Goal: Task Accomplishment & Management: Manage account settings

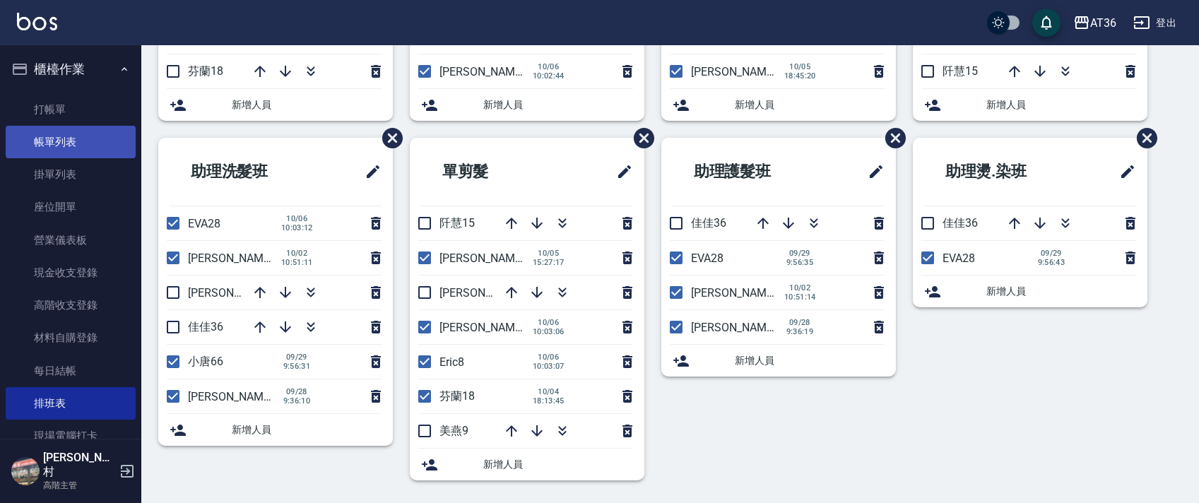
click at [91, 152] on link "帳單列表" at bounding box center [71, 142] width 130 height 32
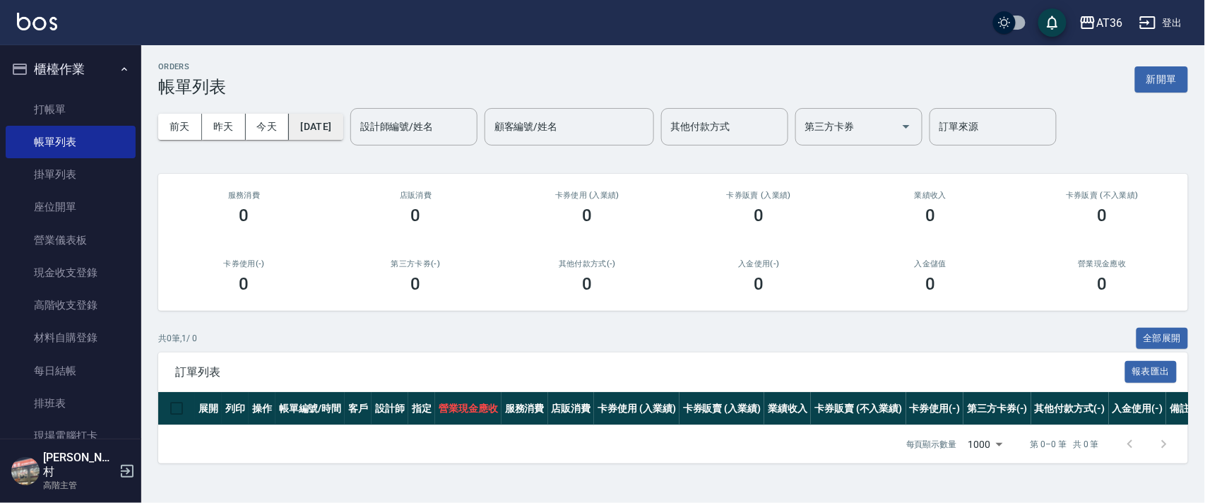
click at [343, 128] on button "[DATE]" at bounding box center [316, 127] width 54 height 26
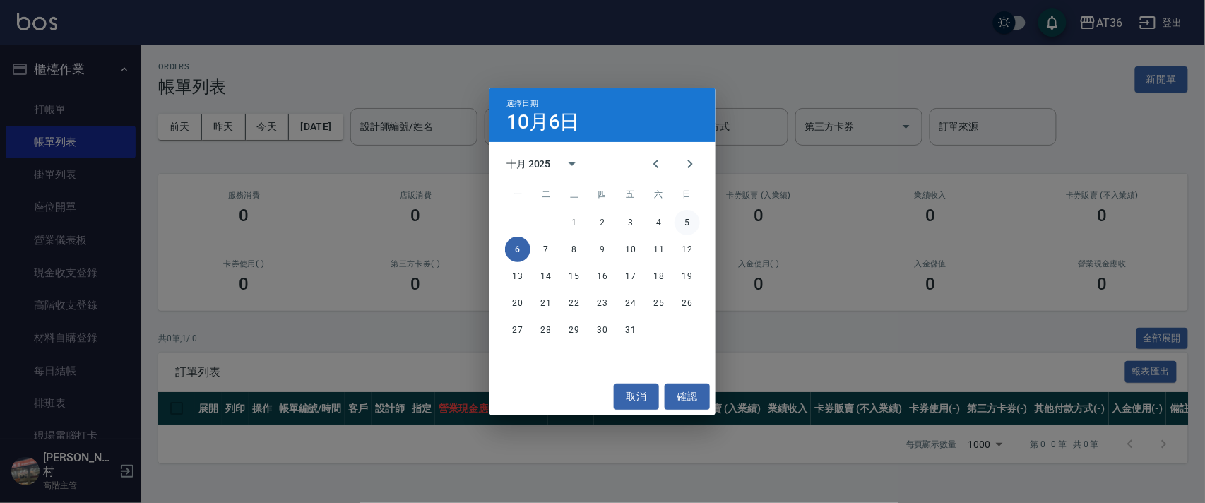
click at [683, 225] on button "5" at bounding box center [686, 222] width 25 height 25
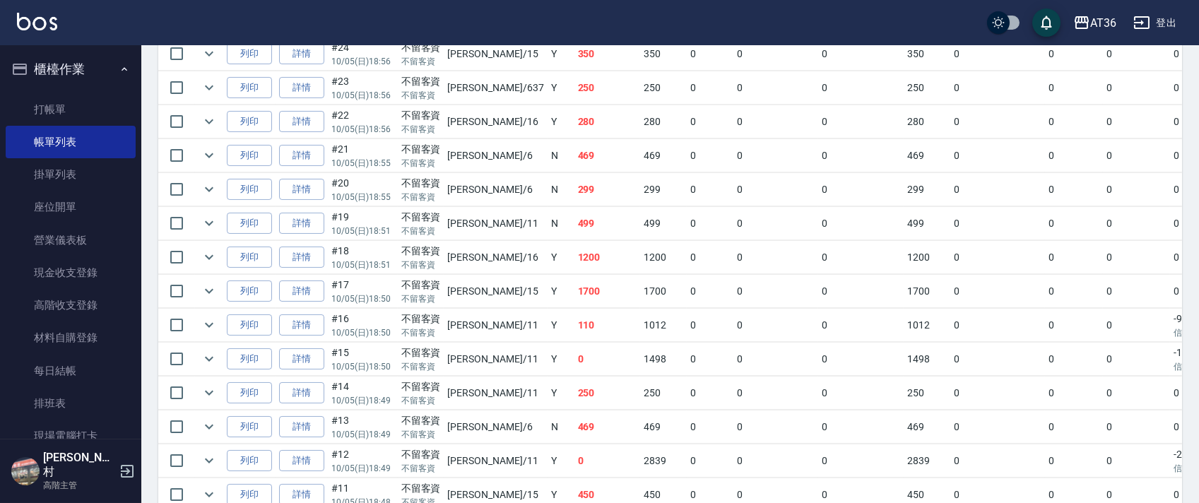
scroll to position [1081, 0]
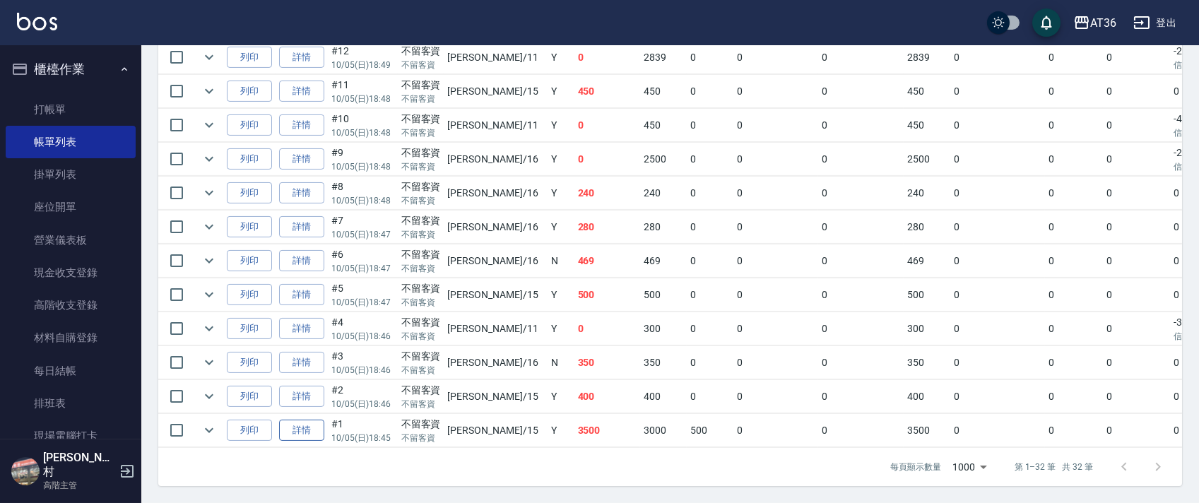
click at [303, 420] on link "詳情" at bounding box center [301, 431] width 45 height 22
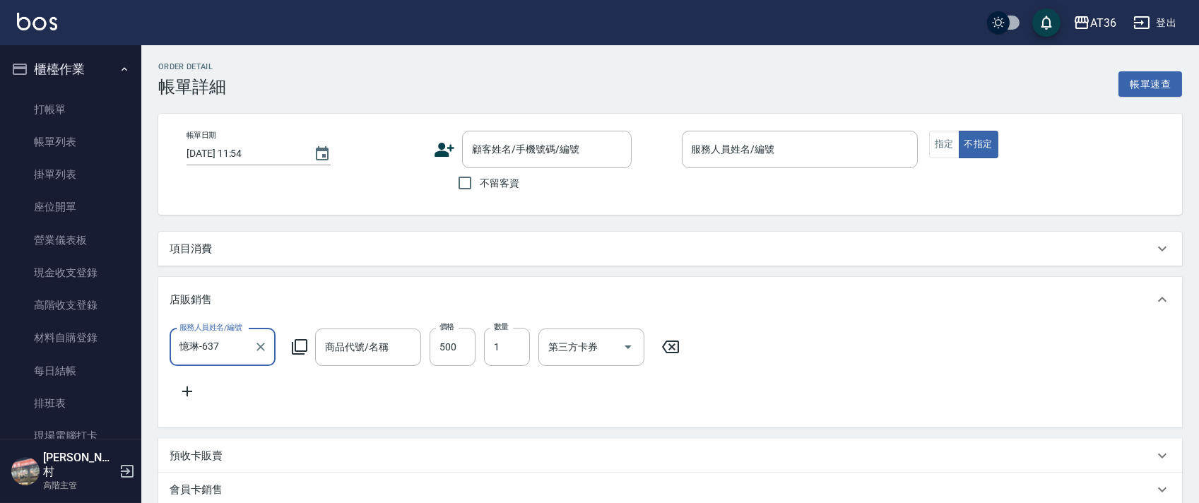
type input "[DATE] 18:45"
checkbox input "true"
type input "[PERSON_NAME]-15"
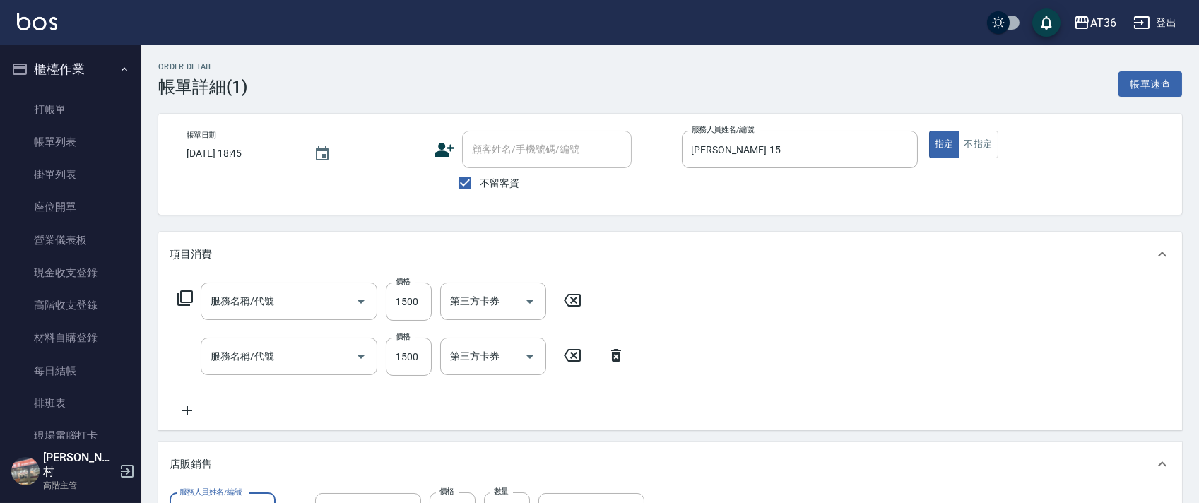
type input "[PERSON_NAME]信彩色洗髮精"
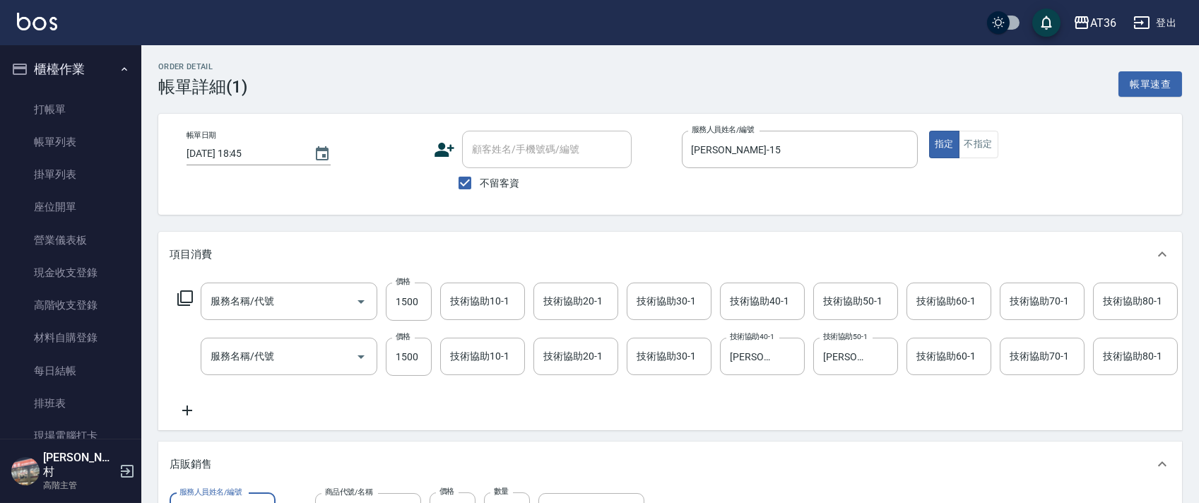
type input "染髮(501)"
type input "燙髮(401)"
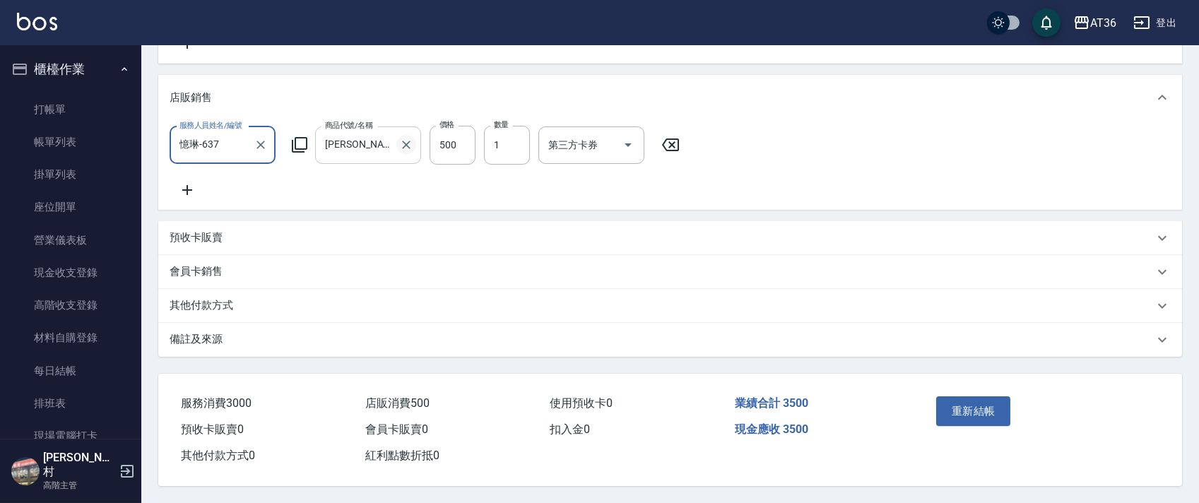
click at [404, 150] on icon "Clear" at bounding box center [406, 145] width 8 height 8
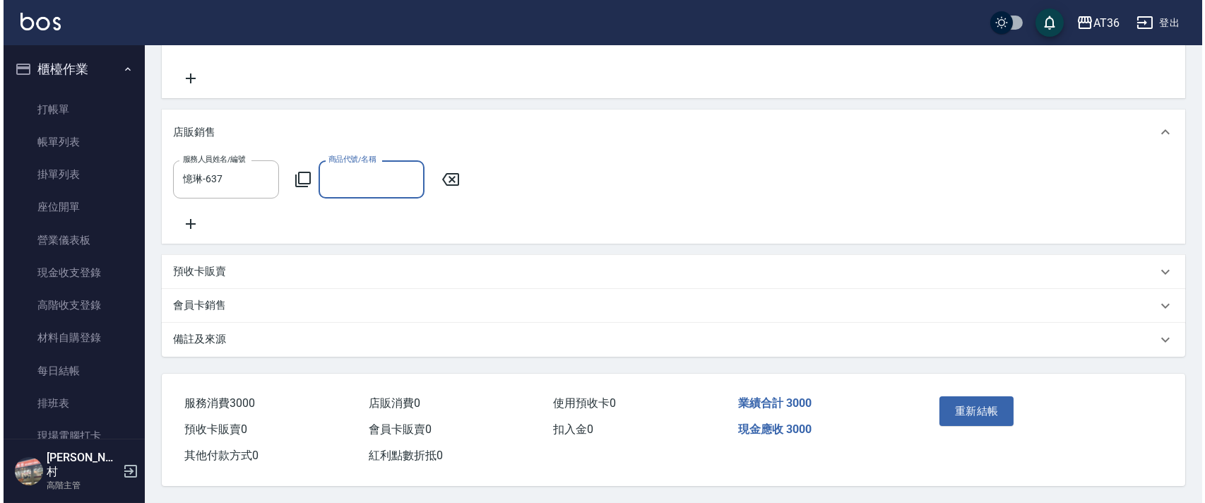
scroll to position [0, 0]
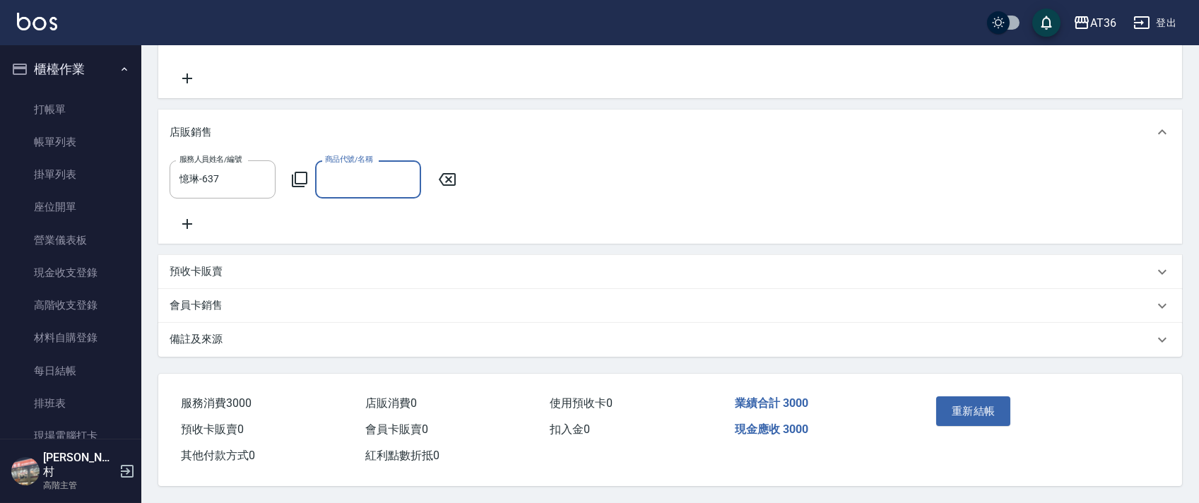
click at [297, 171] on icon at bounding box center [299, 179] width 17 height 17
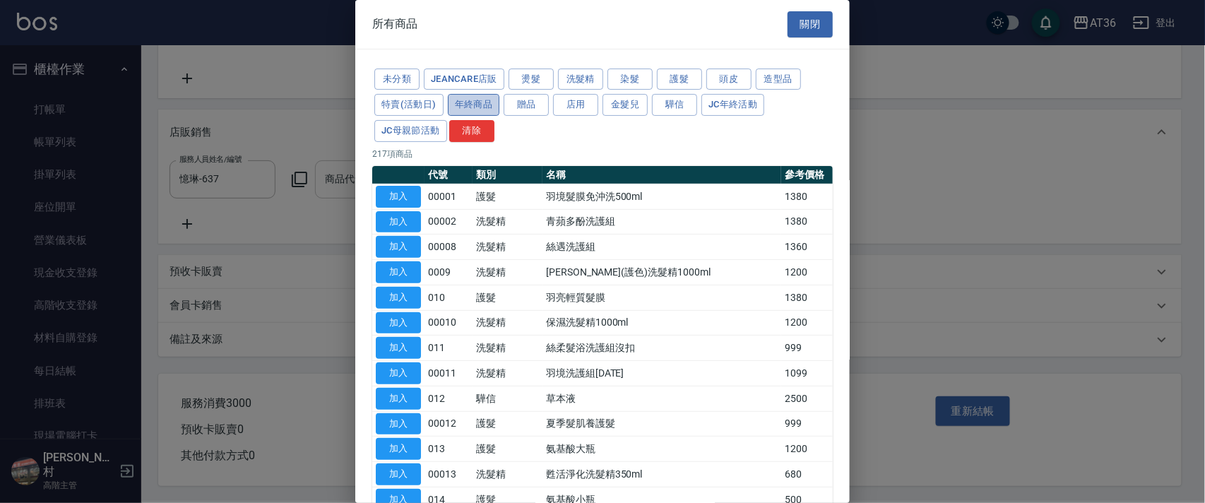
click at [482, 110] on button "年終商品" at bounding box center [474, 105] width 52 height 22
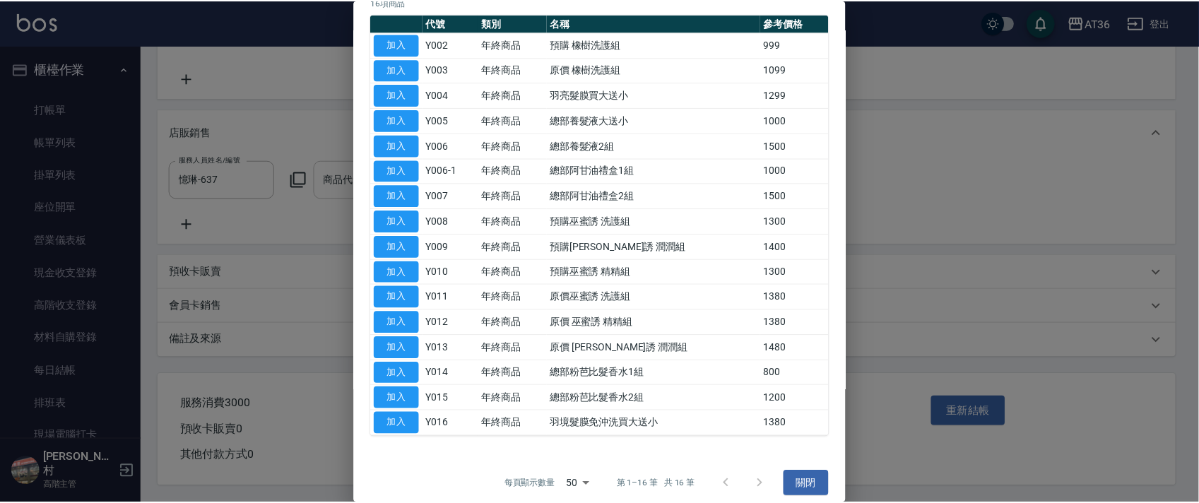
scroll to position [163, 0]
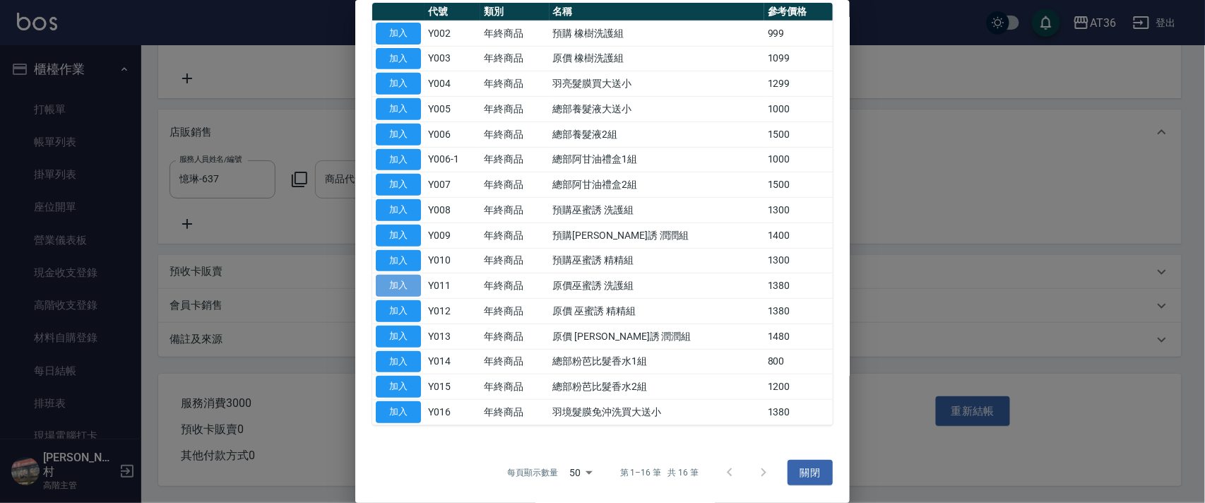
click at [400, 288] on button "加入" at bounding box center [398, 286] width 45 height 22
type input "原價巫蜜誘 洗護組"
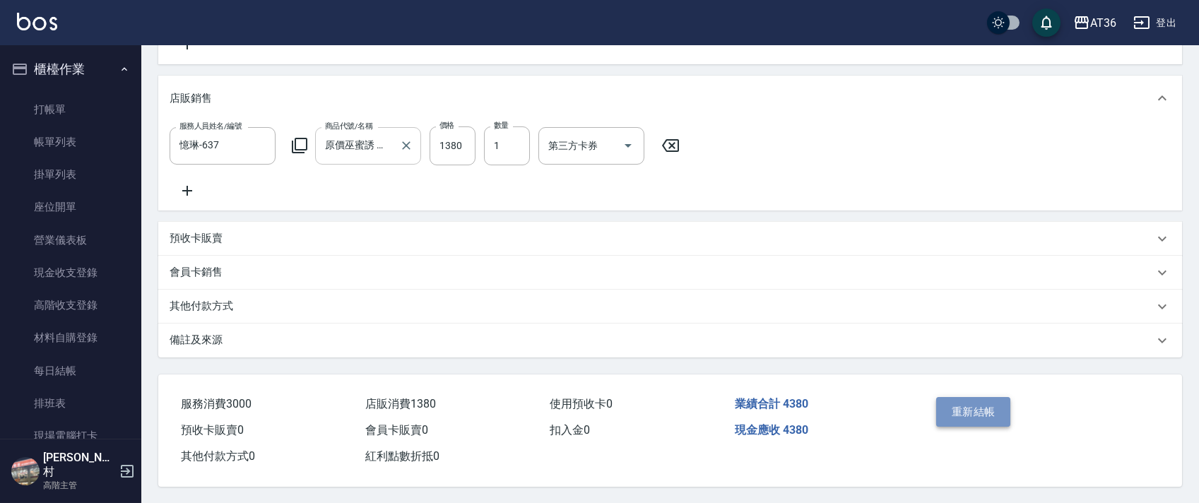
click at [946, 427] on button "重新結帳" at bounding box center [973, 412] width 75 height 30
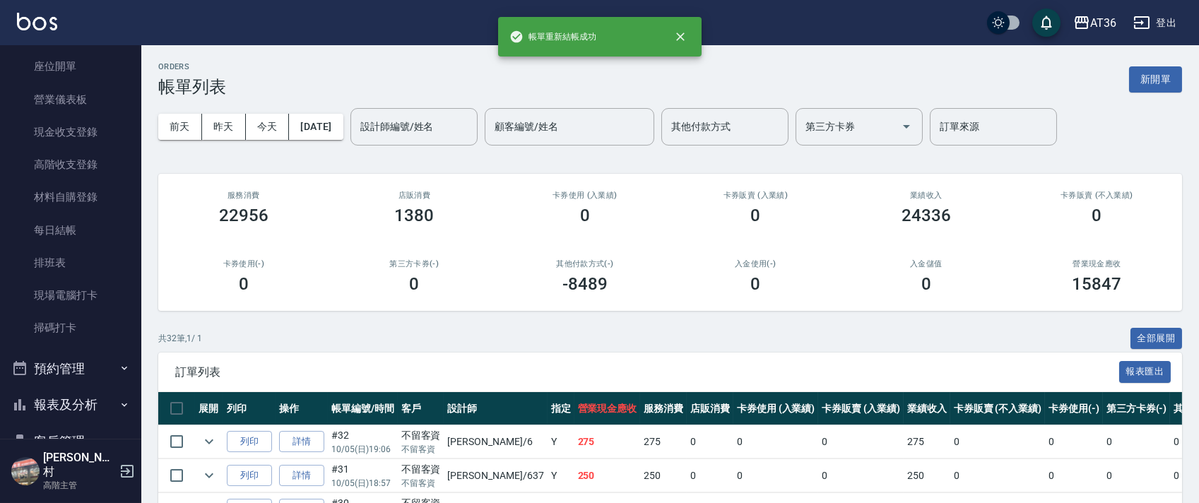
scroll to position [188, 0]
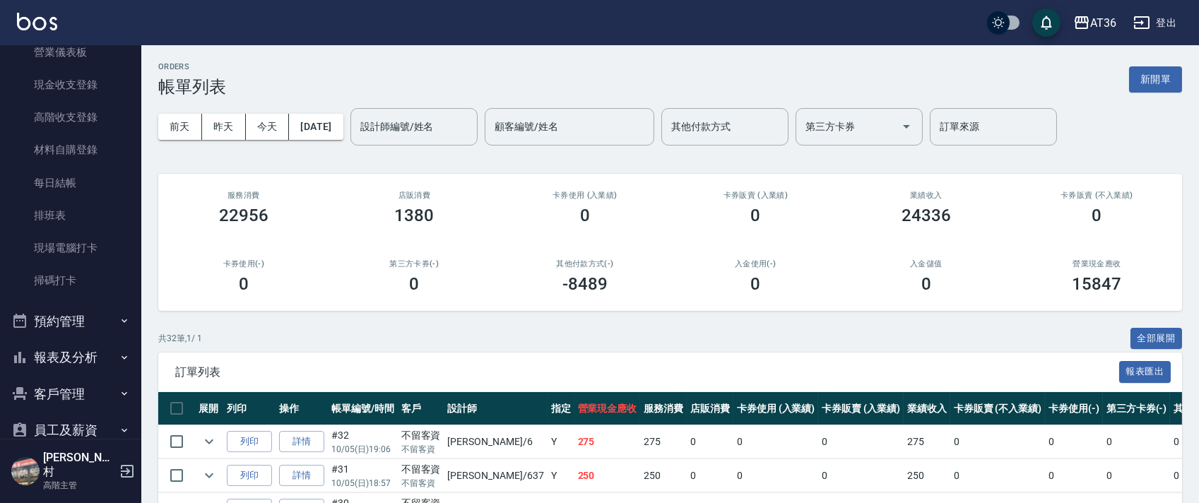
click at [62, 357] on button "報表及分析" at bounding box center [71, 357] width 130 height 37
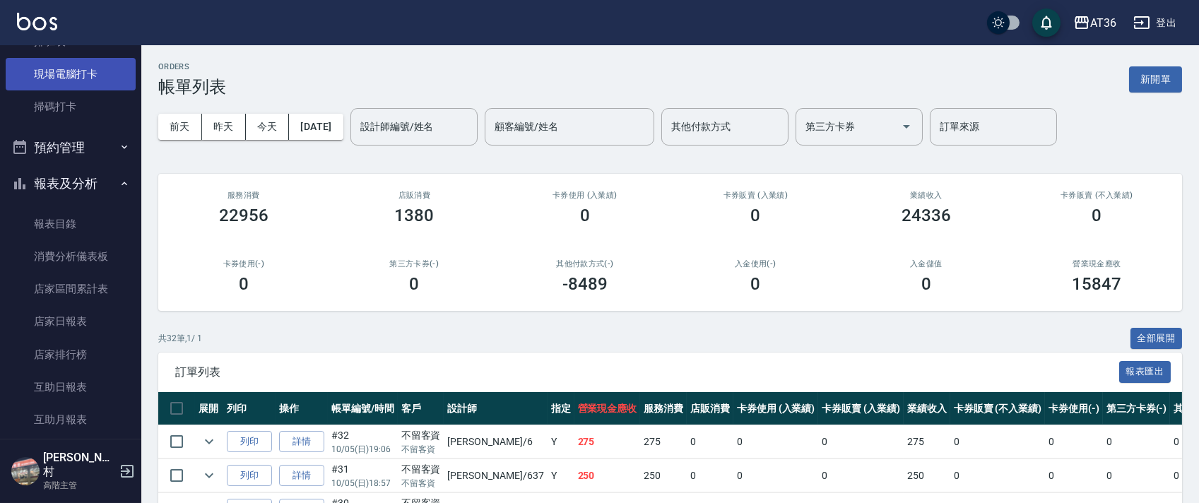
scroll to position [376, 0]
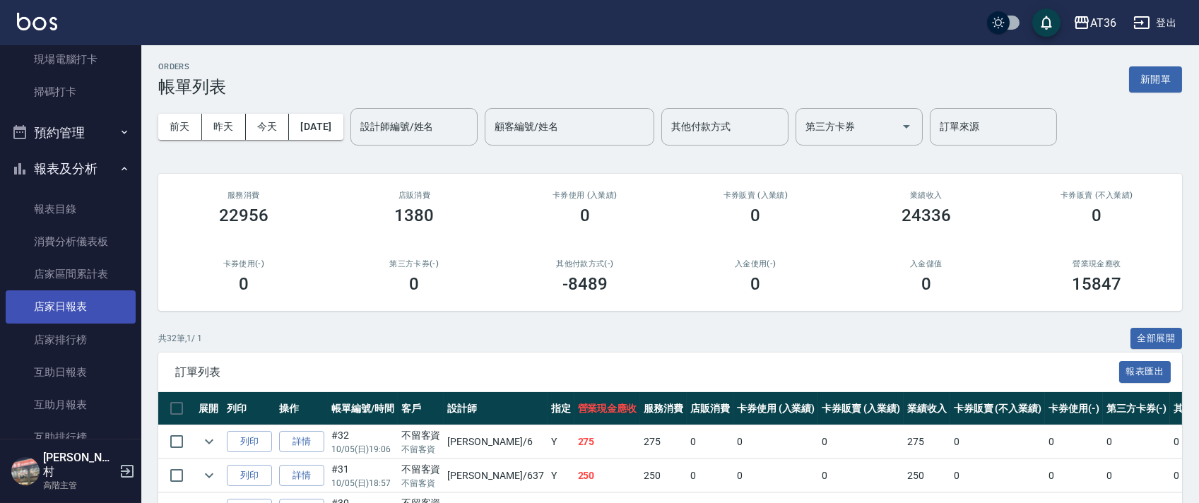
click at [85, 314] on link "店家日報表" at bounding box center [71, 306] width 130 height 32
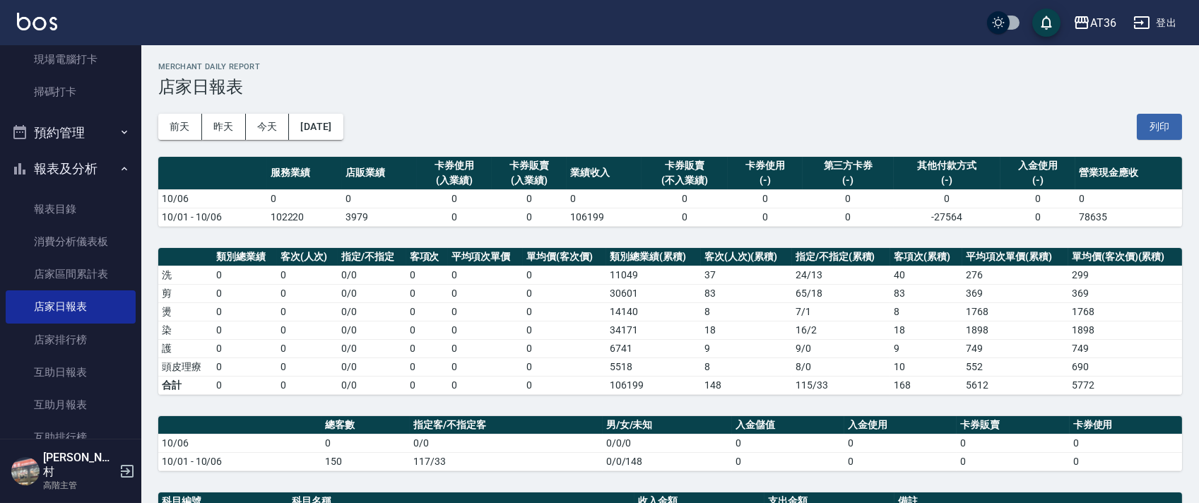
click at [343, 129] on button "[DATE]" at bounding box center [316, 127] width 54 height 26
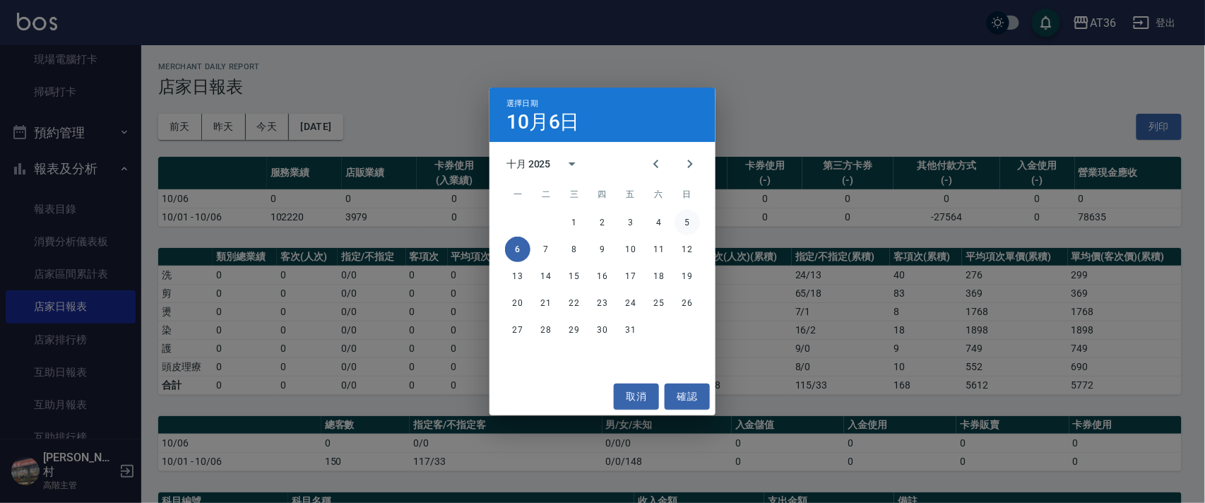
click at [677, 220] on button "5" at bounding box center [686, 222] width 25 height 25
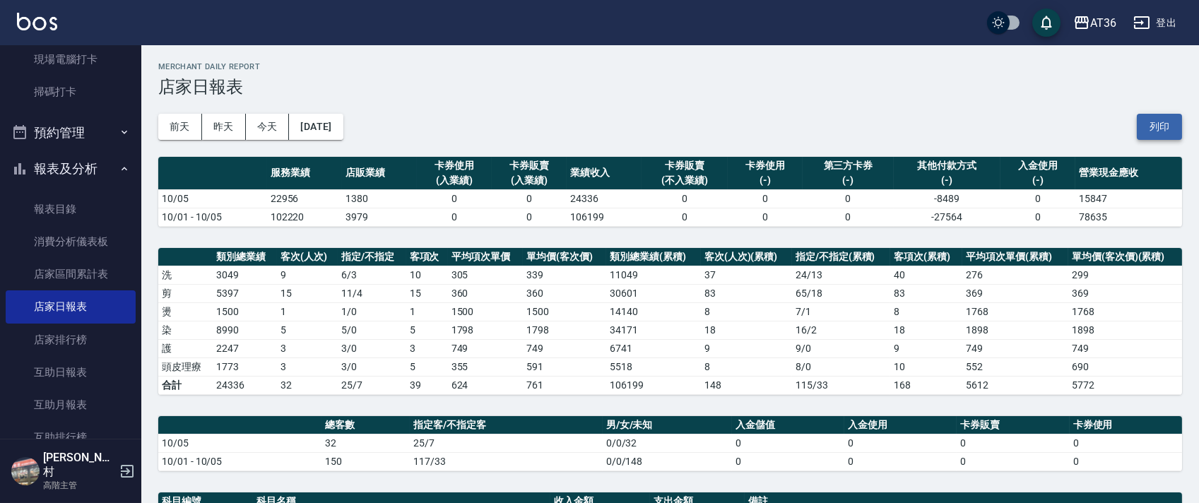
click at [1177, 124] on button "列印" at bounding box center [1158, 127] width 45 height 26
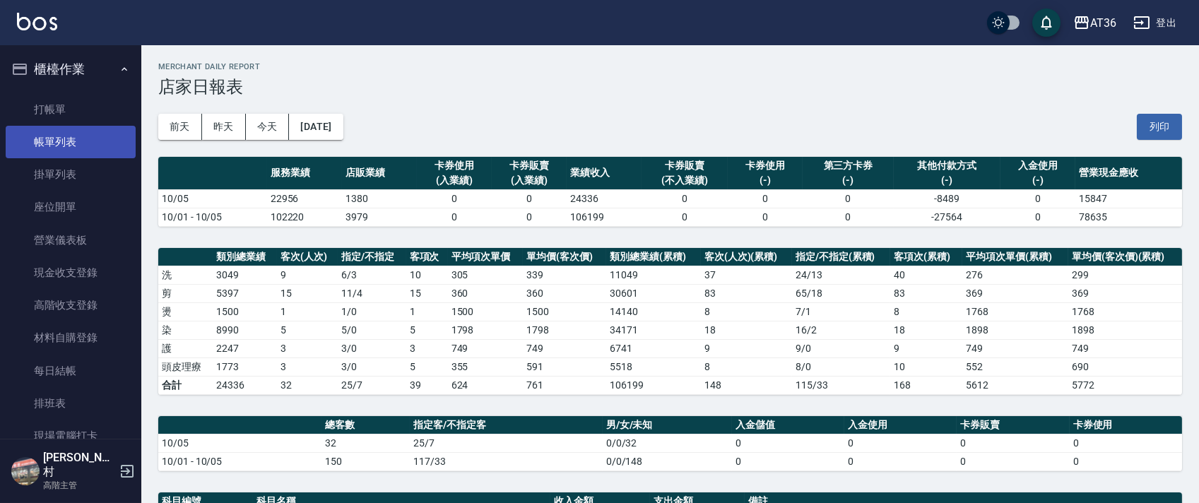
click at [69, 150] on link "帳單列表" at bounding box center [71, 142] width 130 height 32
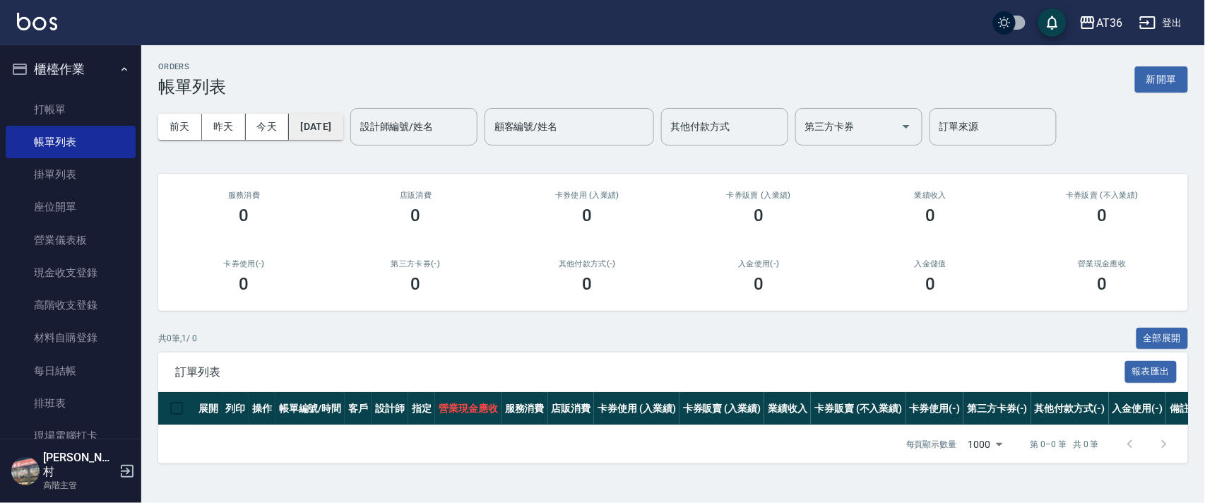
click at [343, 126] on button "[DATE]" at bounding box center [316, 127] width 54 height 26
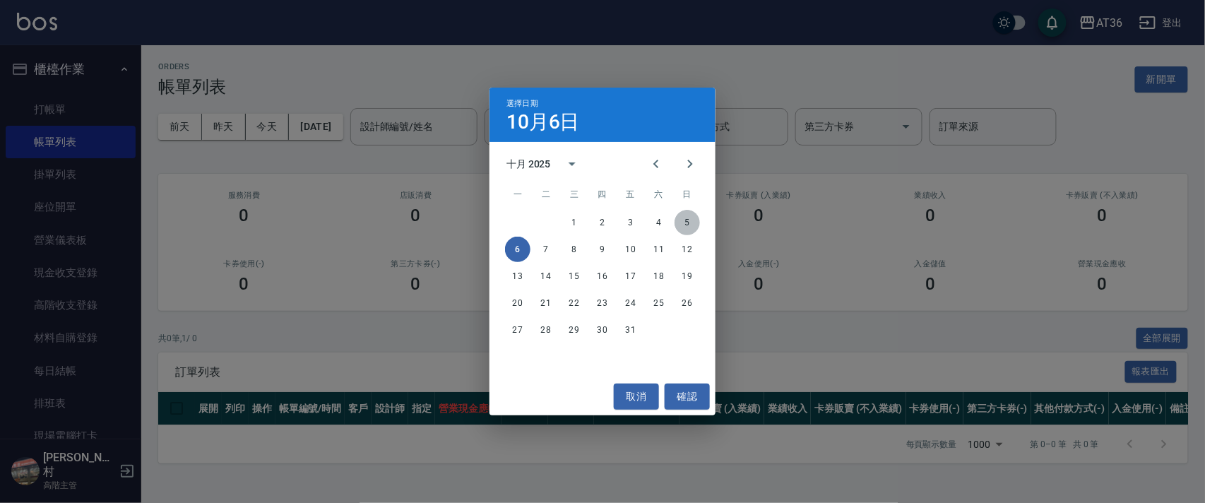
click at [688, 224] on button "5" at bounding box center [686, 222] width 25 height 25
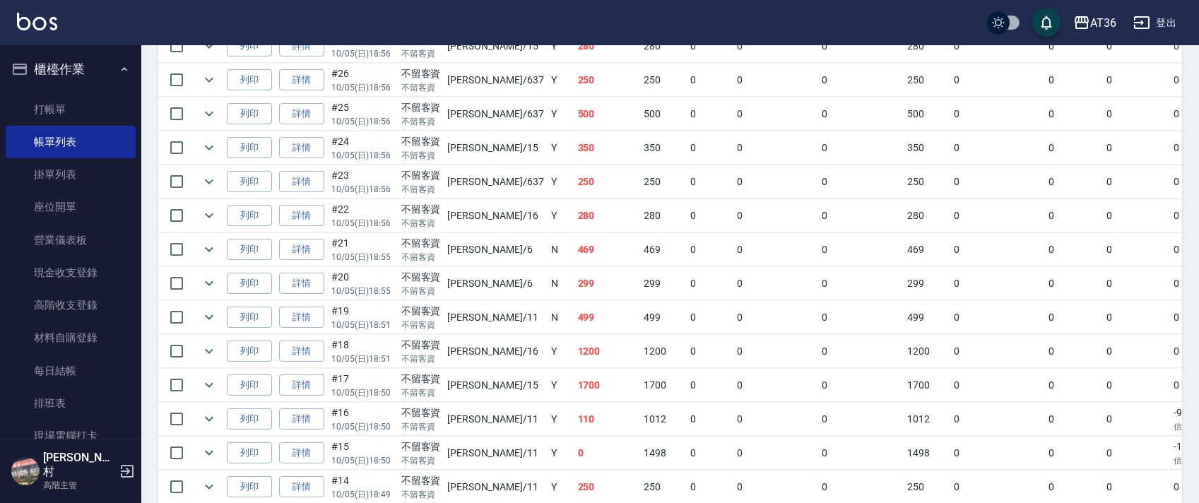
scroll to position [1081, 0]
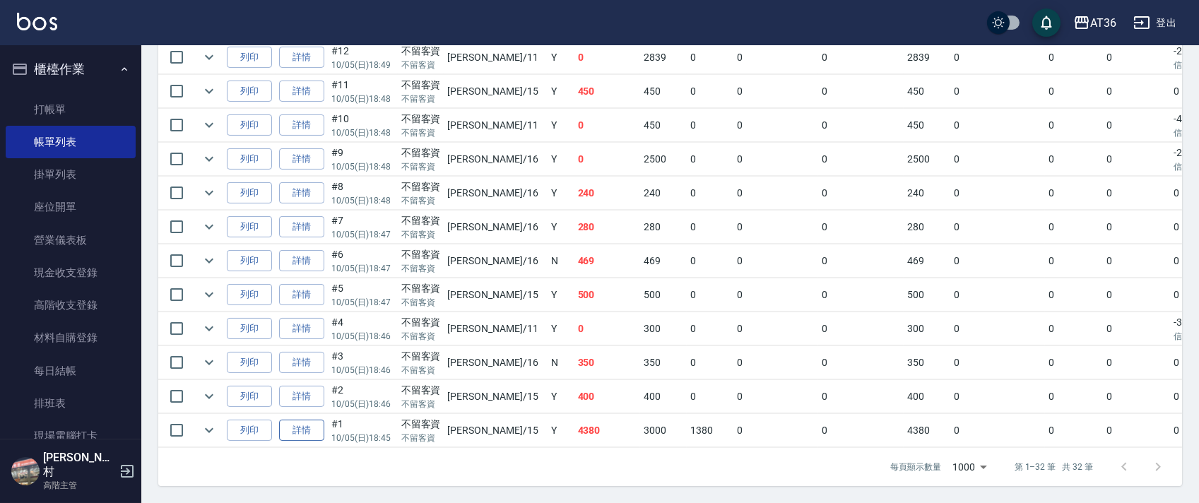
click at [290, 420] on link "詳情" at bounding box center [301, 431] width 45 height 22
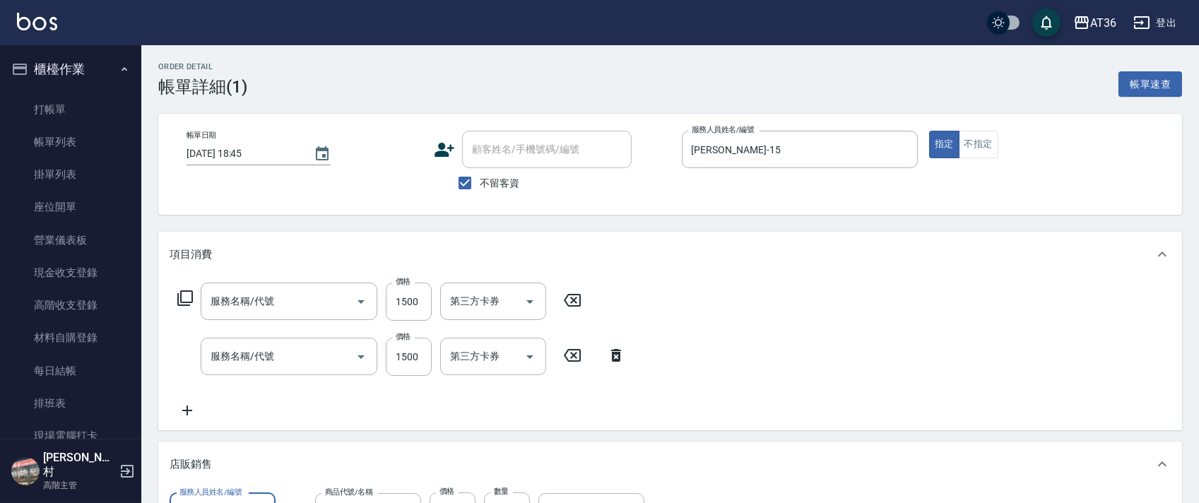
type input "[DATE] 18:45"
checkbox input "true"
type input "[PERSON_NAME]-15"
type input "燙髮(401)"
type input "染髮(501)"
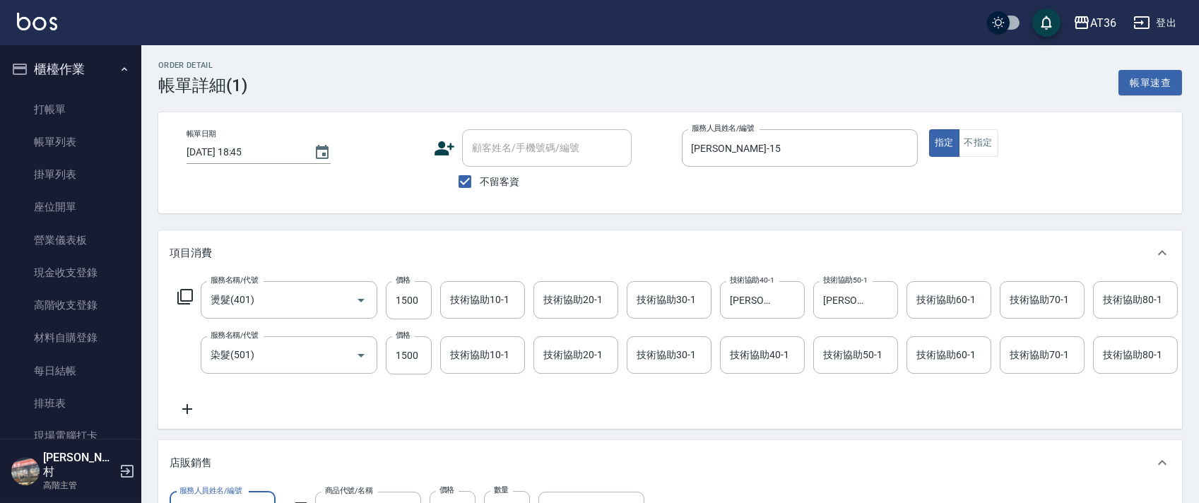
scroll to position [376, 0]
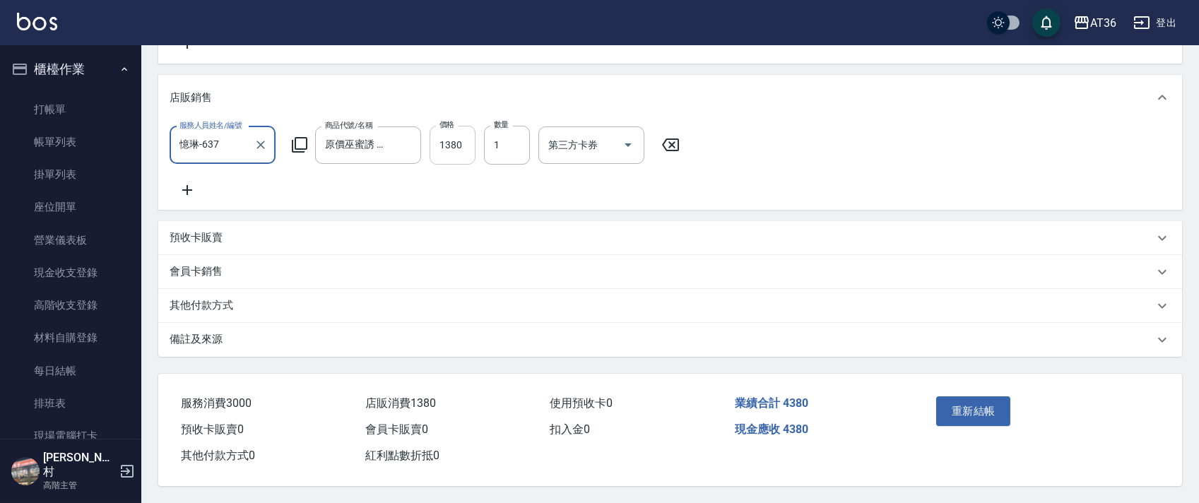
click at [438, 154] on input "1380" at bounding box center [452, 145] width 46 height 38
type input "1181"
click at [980, 426] on button "重新結帳" at bounding box center [973, 411] width 75 height 30
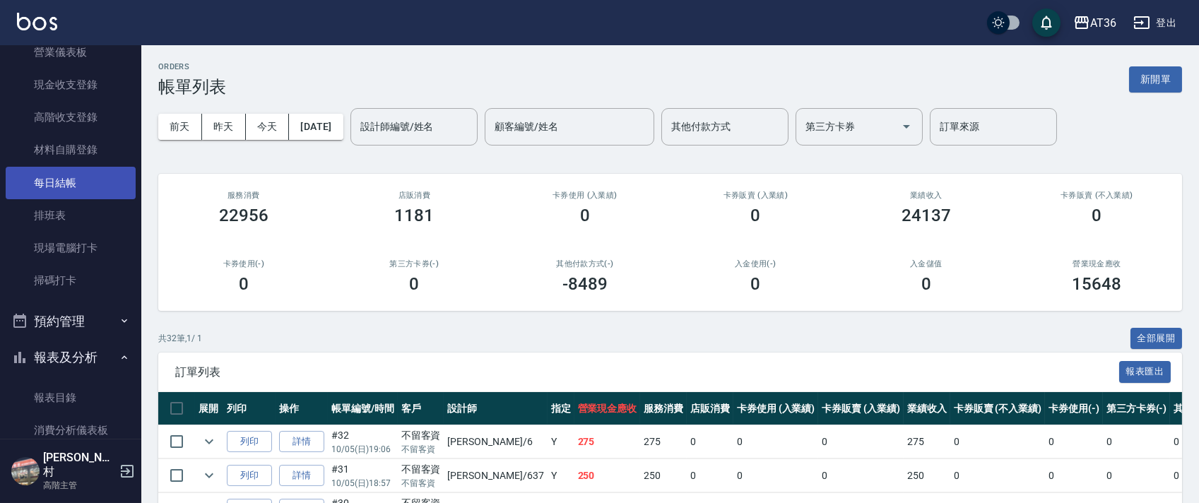
scroll to position [376, 0]
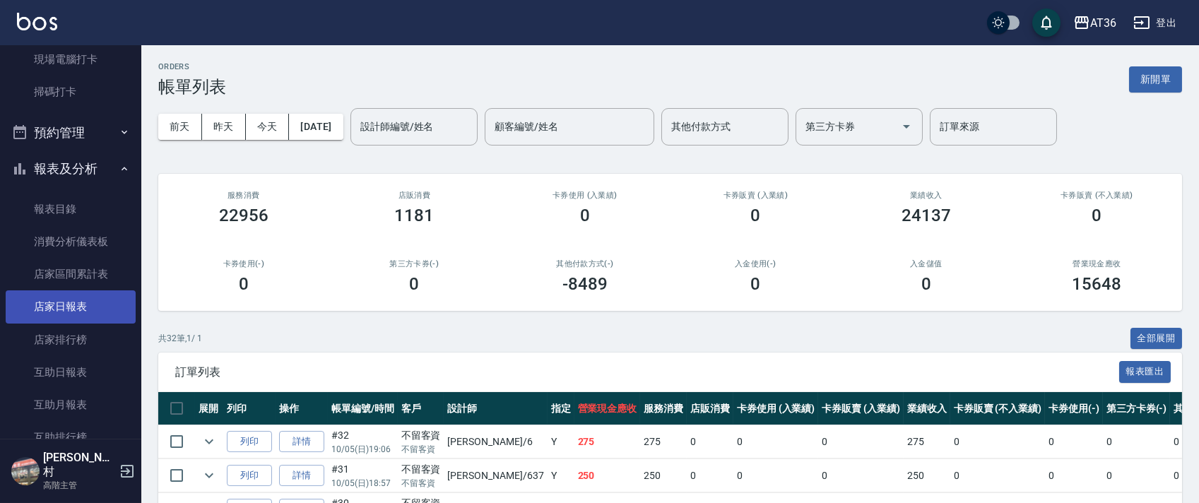
click at [75, 309] on link "店家日報表" at bounding box center [71, 306] width 130 height 32
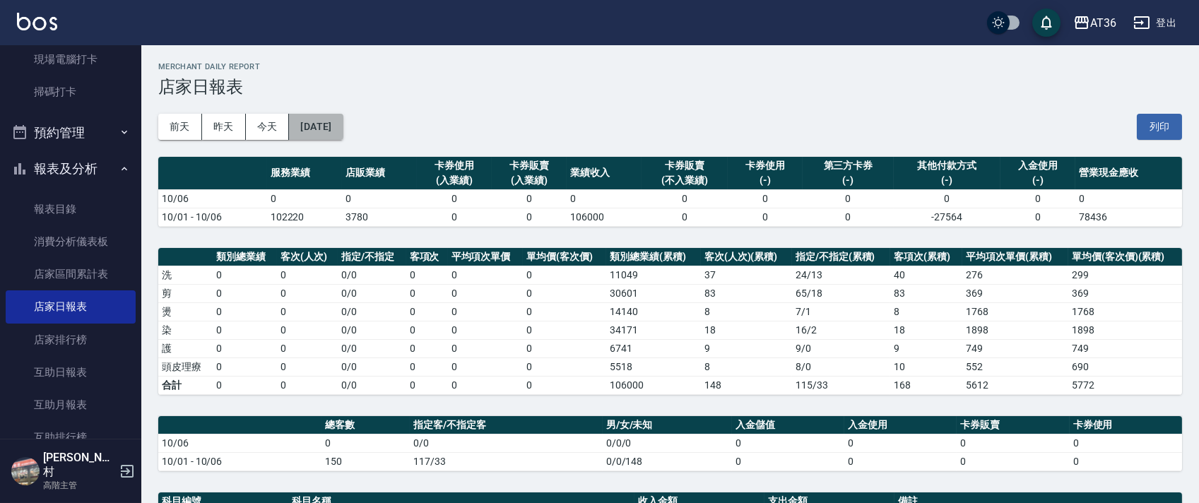
click at [343, 131] on button "[DATE]" at bounding box center [316, 127] width 54 height 26
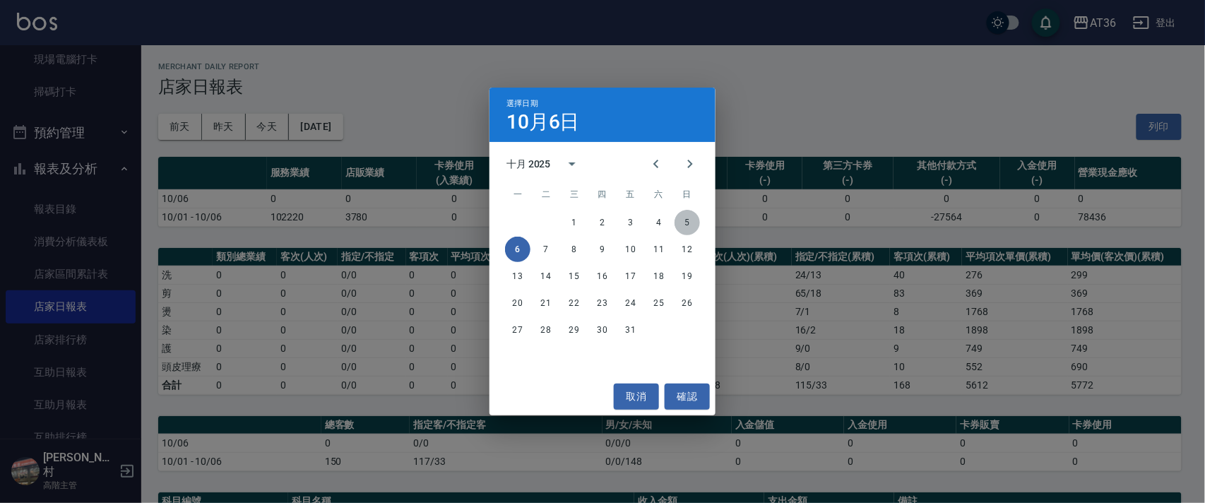
click at [682, 215] on button "5" at bounding box center [686, 222] width 25 height 25
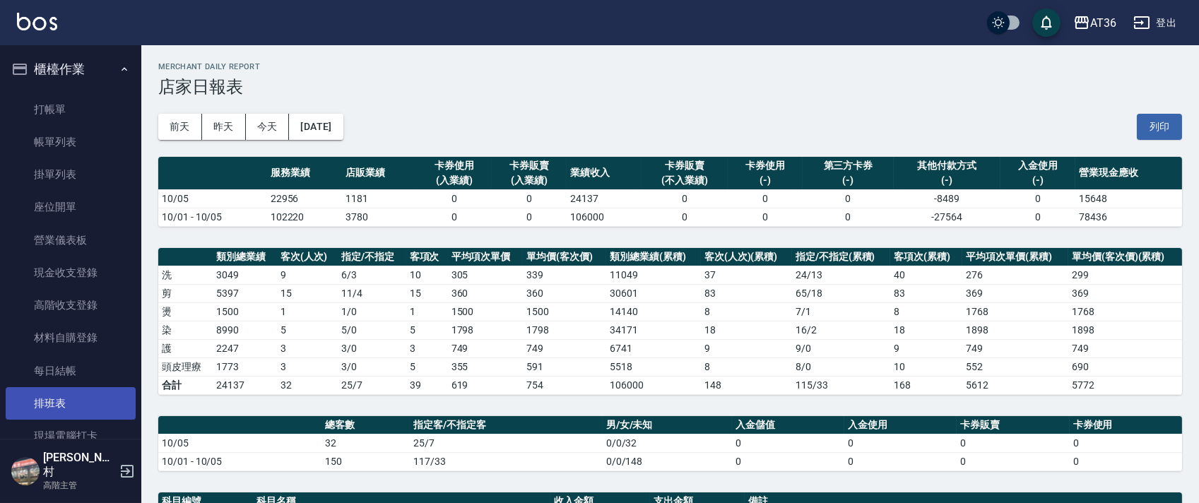
click at [73, 403] on link "排班表" at bounding box center [71, 403] width 130 height 32
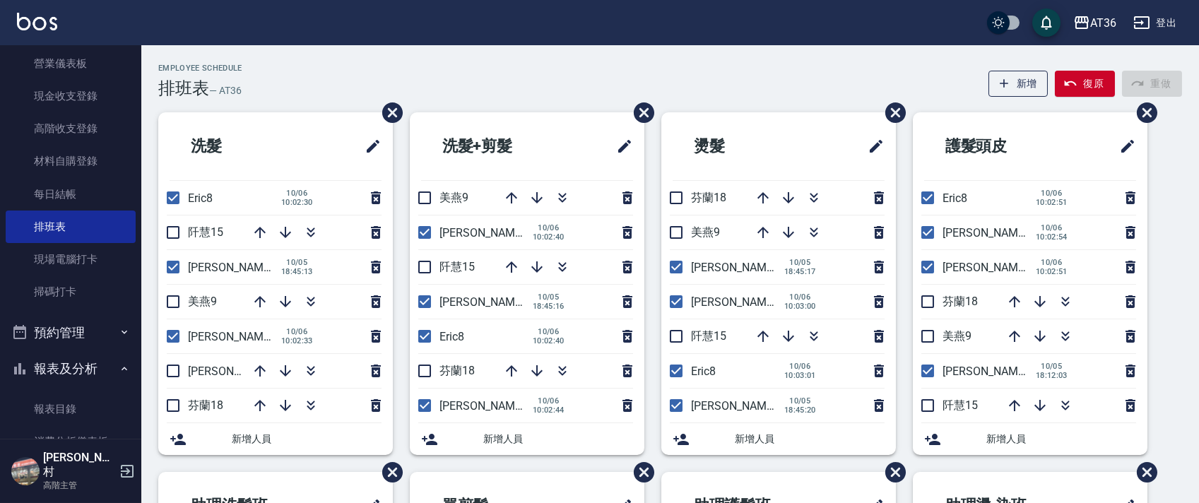
scroll to position [753, 0]
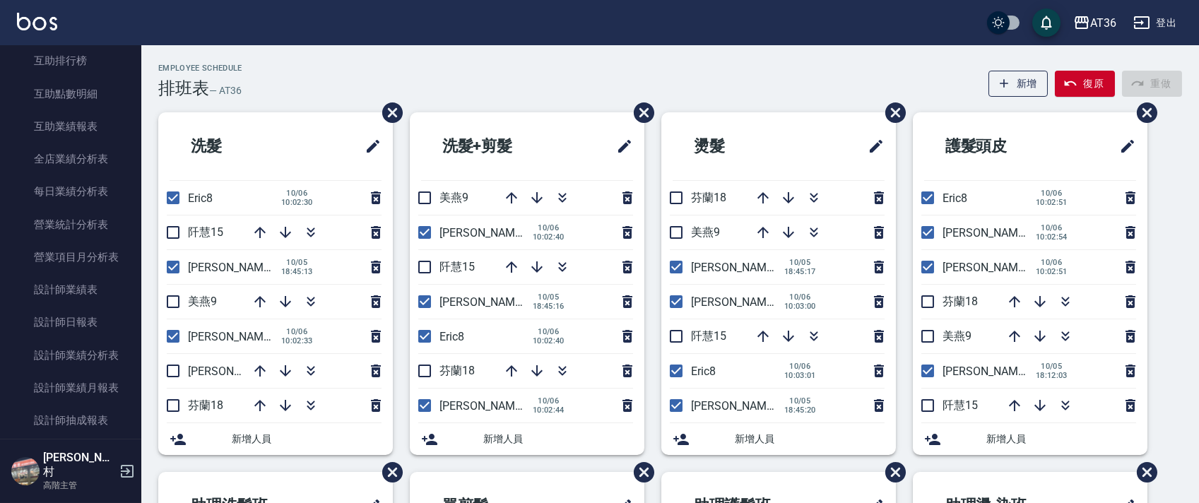
drag, startPoint x: 84, startPoint y: 320, endPoint x: 0, endPoint y: 301, distance: 86.2
click at [84, 322] on link "設計師日報表" at bounding box center [71, 322] width 130 height 32
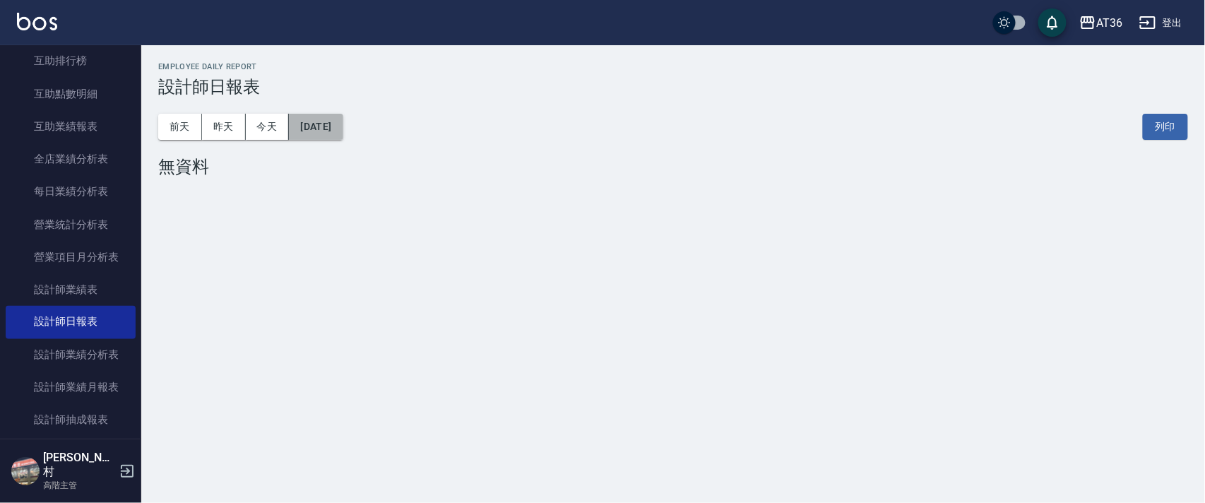
click at [343, 133] on button "[DATE]" at bounding box center [316, 127] width 54 height 26
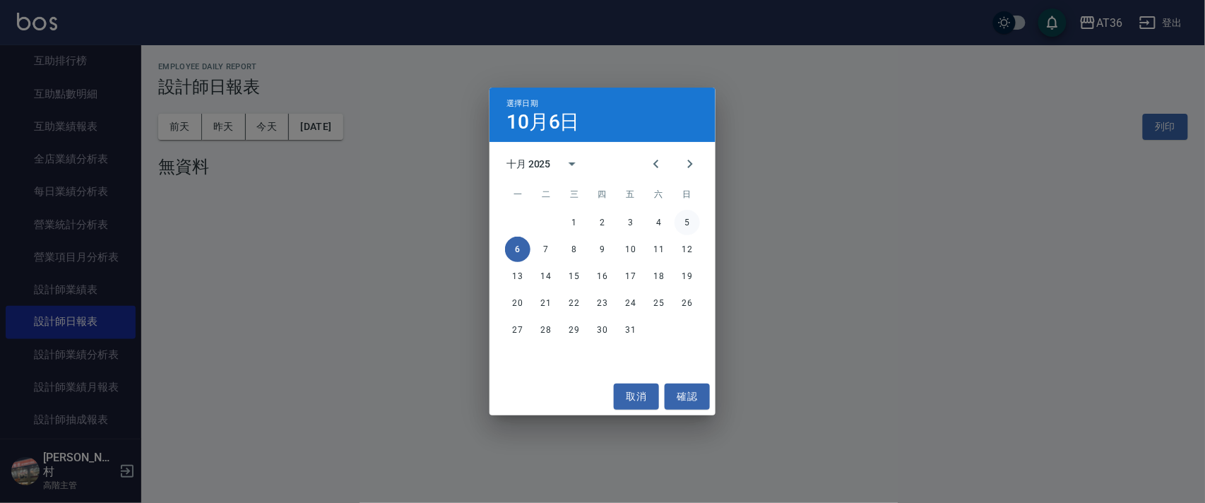
click at [684, 225] on button "5" at bounding box center [686, 222] width 25 height 25
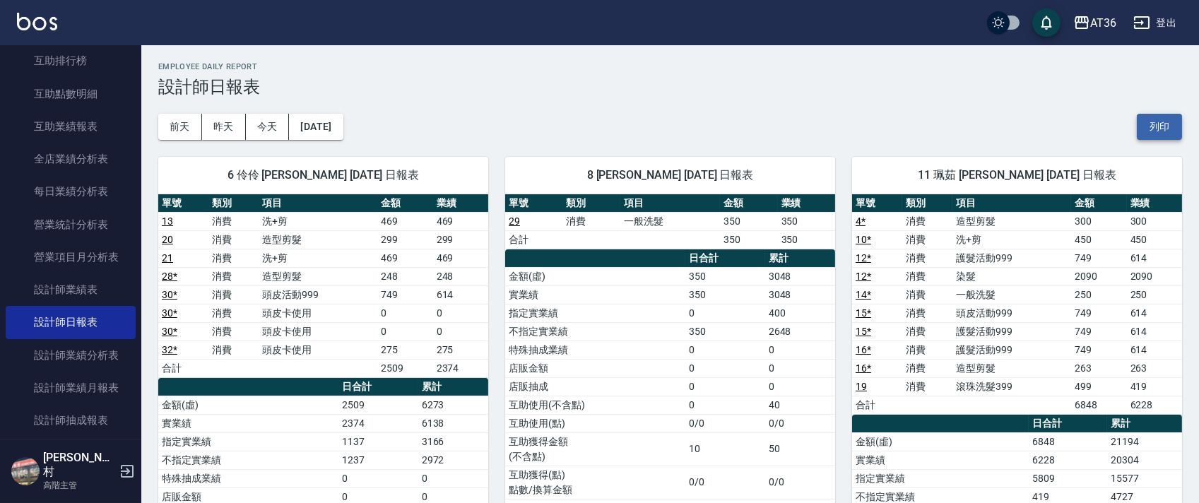
click at [1155, 126] on button "列印" at bounding box center [1158, 127] width 45 height 26
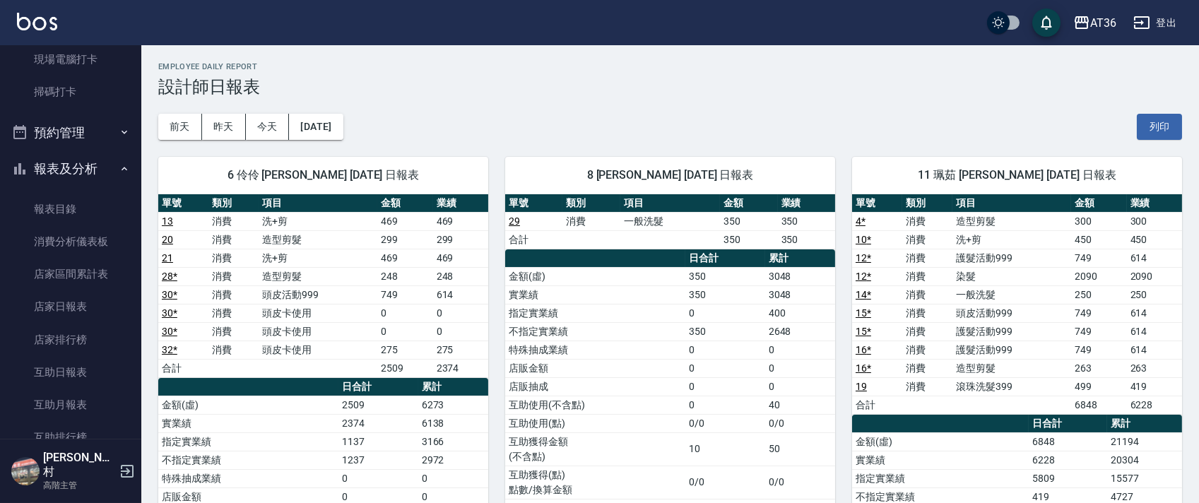
drag, startPoint x: 105, startPoint y: 300, endPoint x: 208, endPoint y: 276, distance: 105.9
click at [106, 301] on link "店家日報表" at bounding box center [71, 306] width 130 height 32
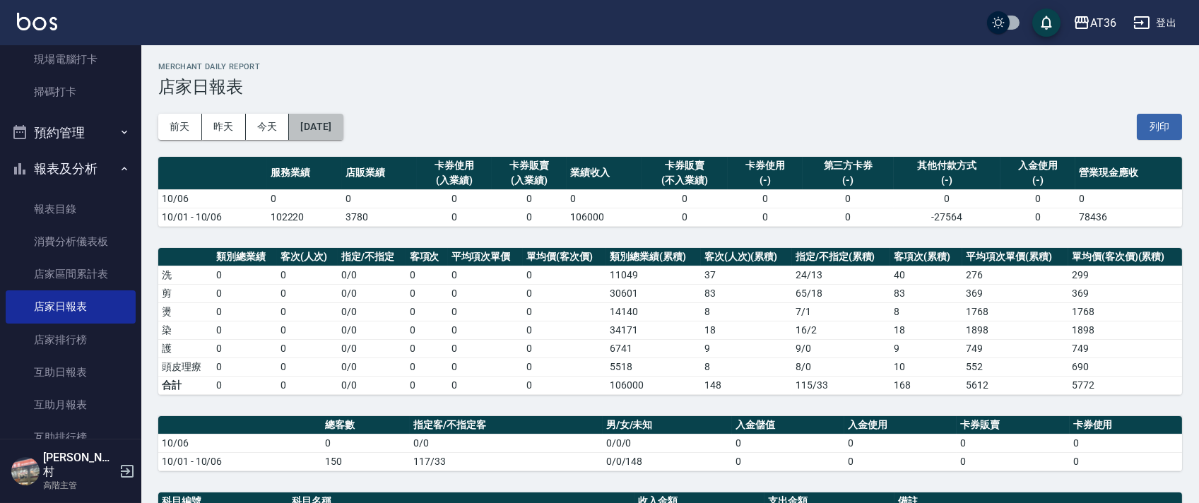
click at [343, 131] on button "[DATE]" at bounding box center [316, 127] width 54 height 26
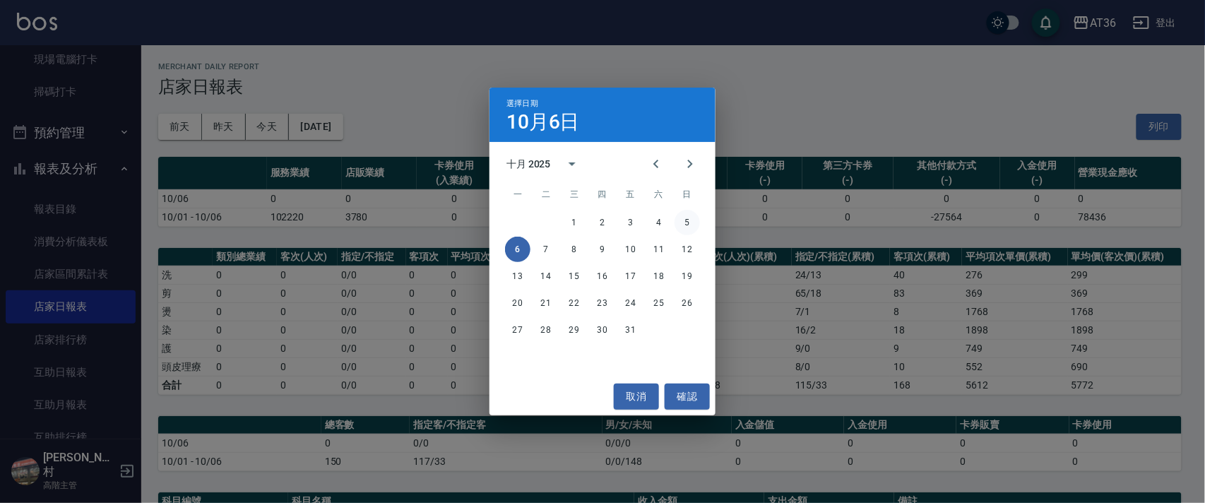
click at [687, 225] on button "5" at bounding box center [686, 222] width 25 height 25
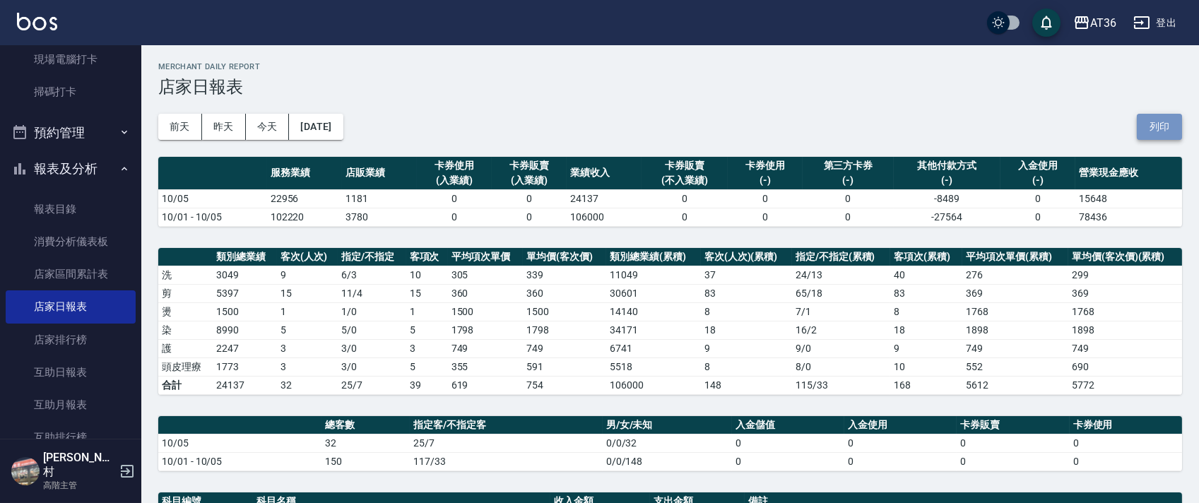
click at [1169, 125] on button "列印" at bounding box center [1158, 127] width 45 height 26
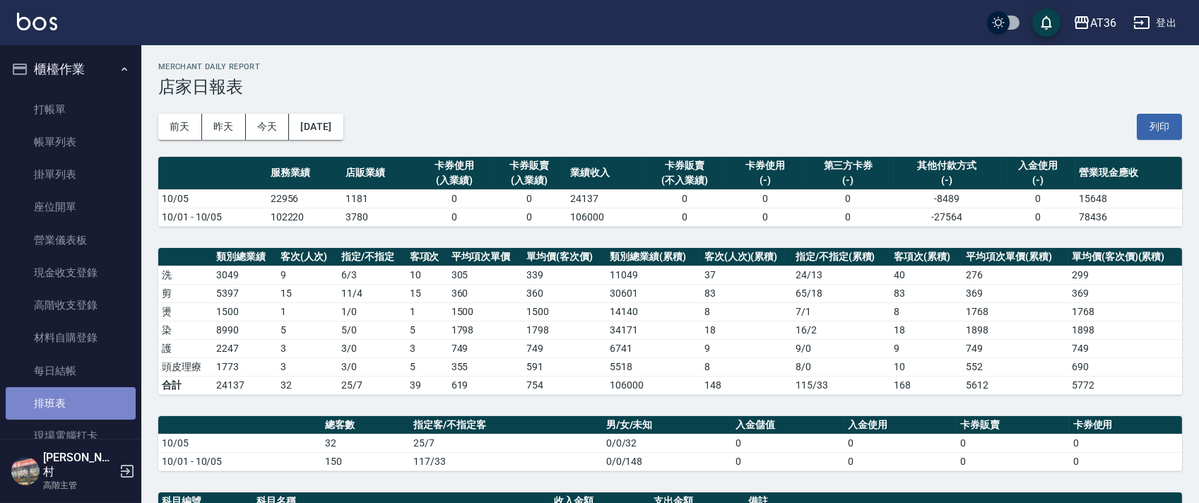
click at [85, 408] on link "排班表" at bounding box center [71, 403] width 130 height 32
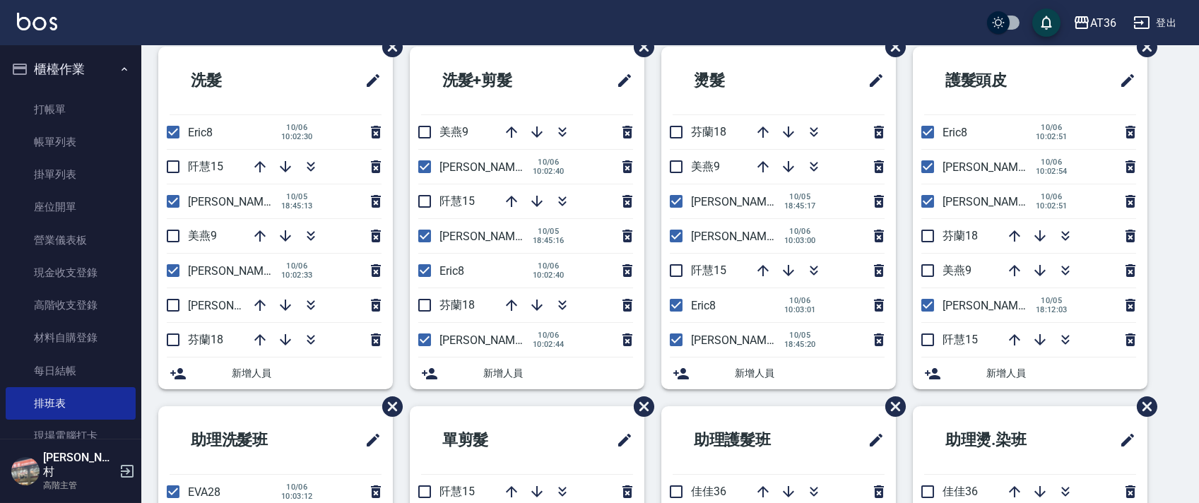
scroll to position [334, 0]
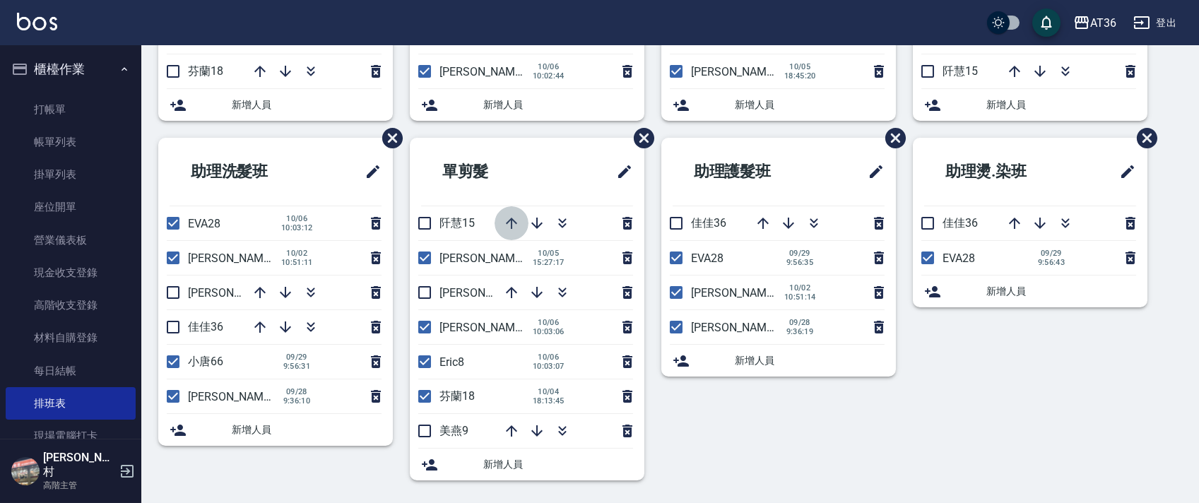
click at [512, 224] on icon "button" at bounding box center [511, 223] width 17 height 17
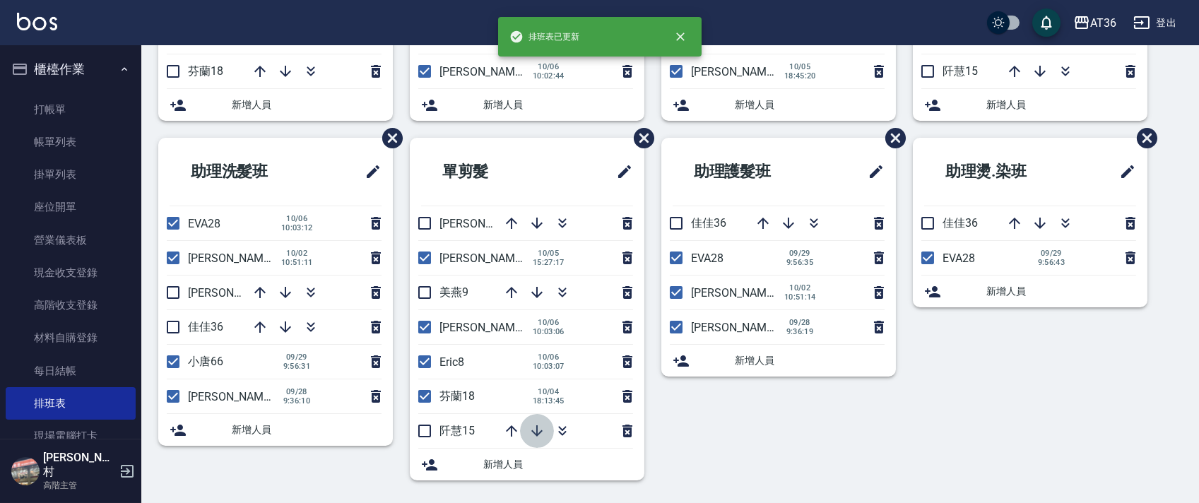
click at [539, 432] on icon "button" at bounding box center [536, 430] width 17 height 17
click at [422, 321] on input "checkbox" at bounding box center [425, 327] width 30 height 30
checkbox input "false"
click at [504, 218] on icon "button" at bounding box center [511, 223] width 17 height 17
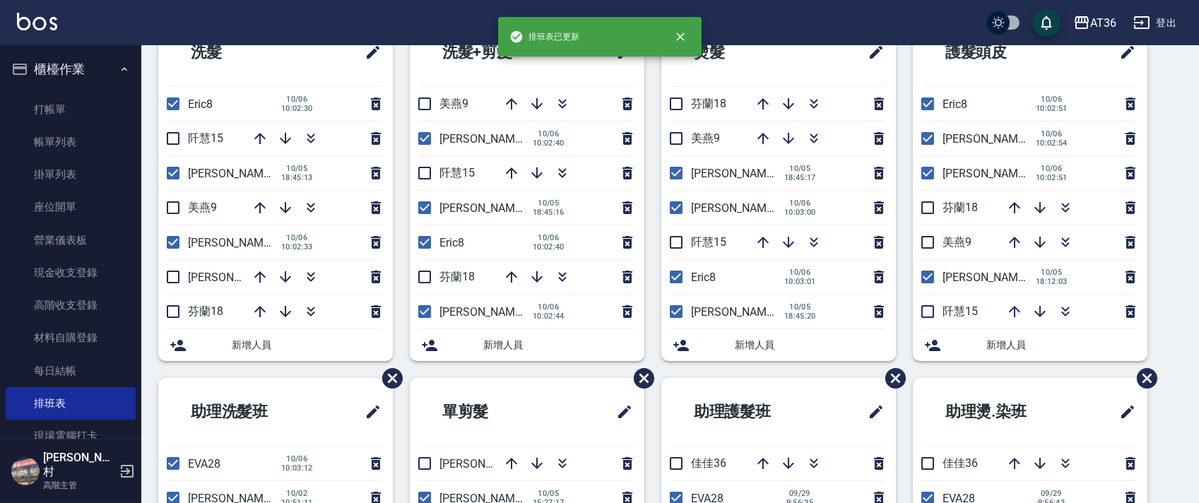
scroll to position [0, 0]
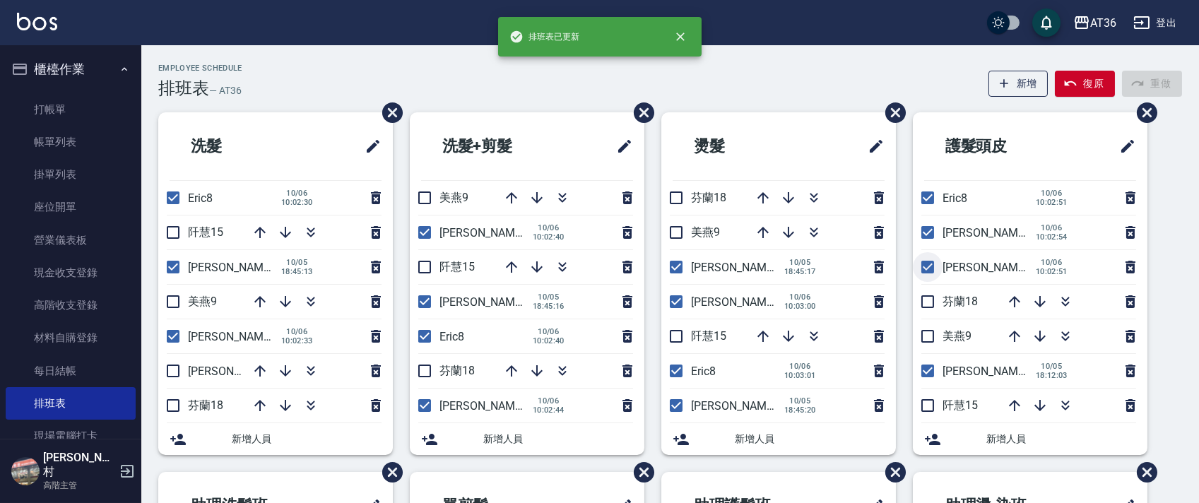
click at [923, 268] on input "checkbox" at bounding box center [927, 267] width 30 height 30
checkbox input "false"
click at [670, 297] on input "checkbox" at bounding box center [676, 302] width 30 height 30
checkbox input "false"
click at [421, 405] on input "checkbox" at bounding box center [425, 406] width 30 height 30
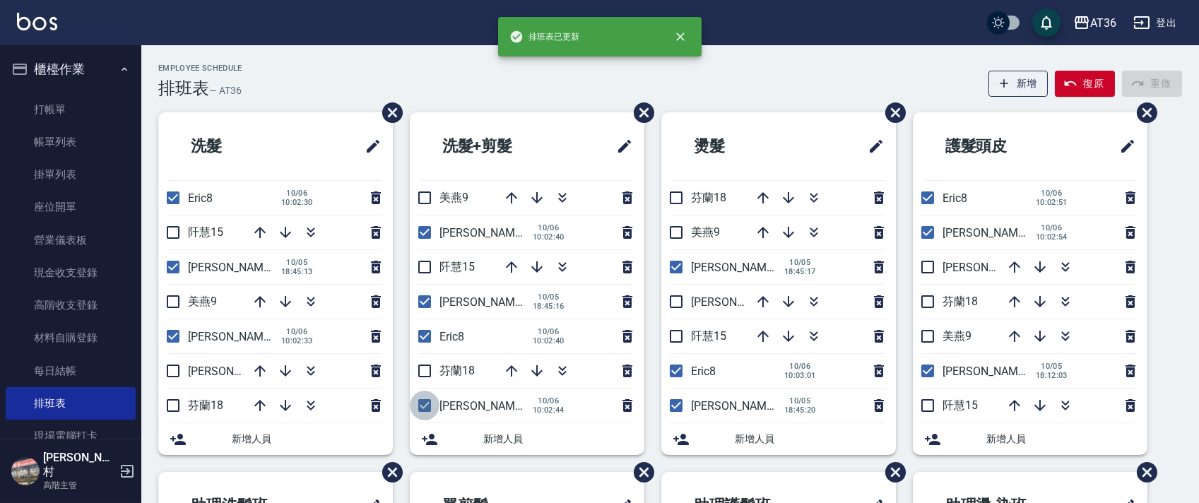
checkbox input "false"
click at [168, 335] on input "checkbox" at bounding box center [173, 336] width 30 height 30
checkbox input "false"
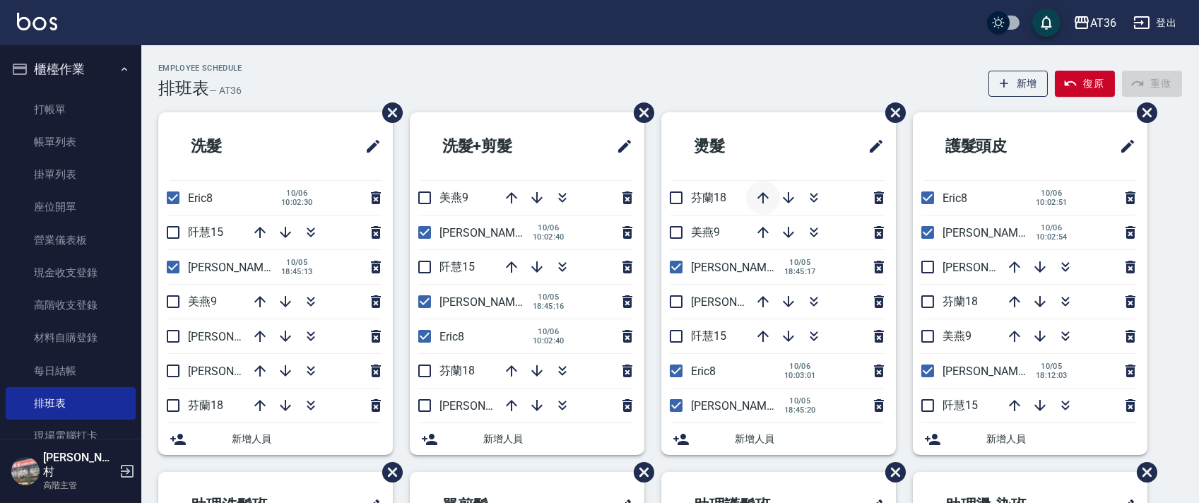
click at [759, 196] on icon "button" at bounding box center [762, 197] width 11 height 11
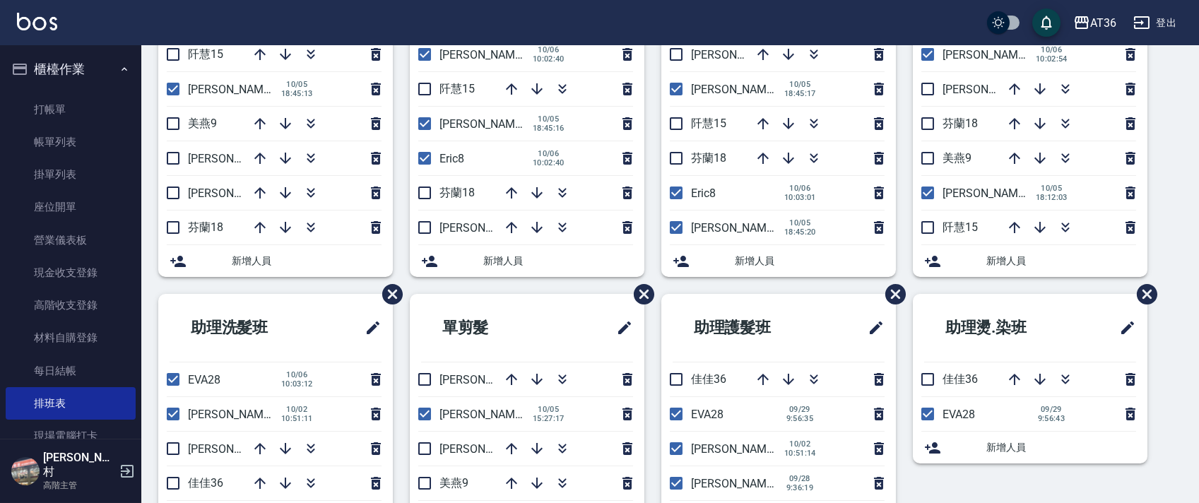
scroll to position [334, 0]
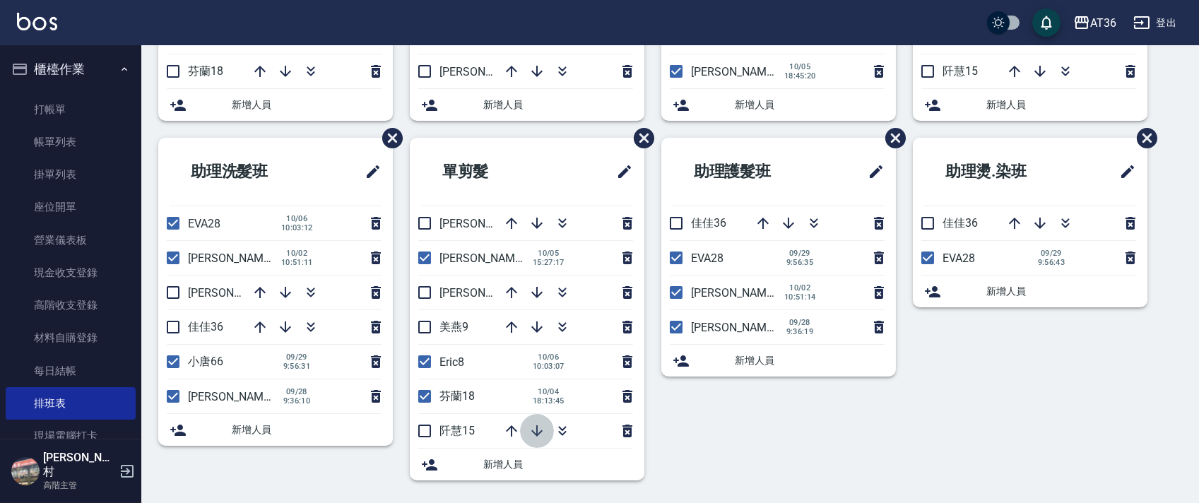
click at [537, 439] on icon "button" at bounding box center [536, 430] width 17 height 17
click at [424, 292] on input "checkbox" at bounding box center [425, 293] width 30 height 30
checkbox input "true"
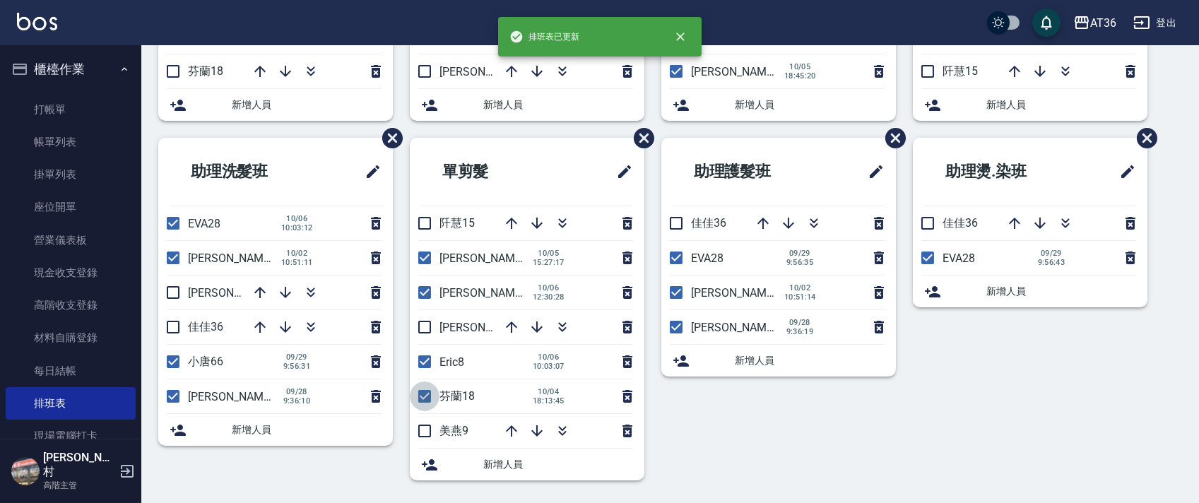
drag, startPoint x: 422, startPoint y: 396, endPoint x: 319, endPoint y: 355, distance: 110.0
click at [421, 396] on input "checkbox" at bounding box center [425, 396] width 30 height 30
checkbox input "false"
click at [511, 221] on icon "button" at bounding box center [511, 223] width 11 height 11
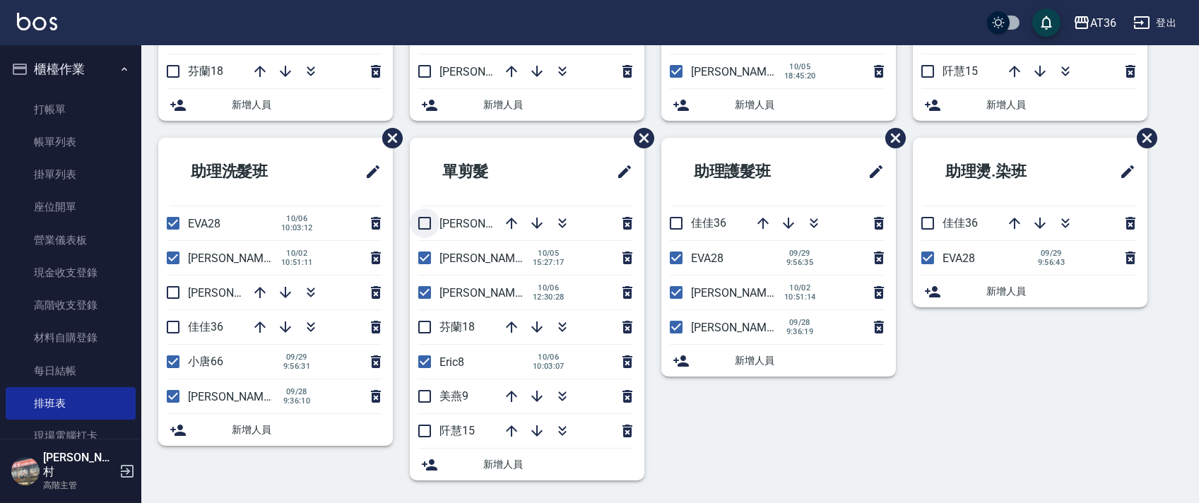
click at [422, 220] on input "checkbox" at bounding box center [425, 223] width 30 height 30
checkbox input "true"
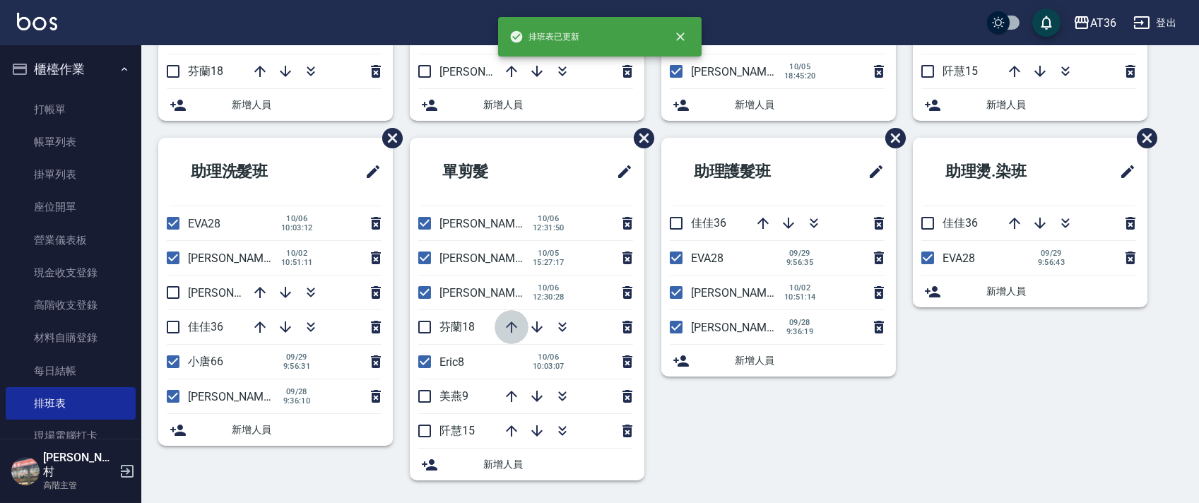
drag, startPoint x: 513, startPoint y: 328, endPoint x: 513, endPoint y: 304, distance: 24.0
click at [513, 327] on icon "button" at bounding box center [511, 327] width 17 height 17
